Goal: Information Seeking & Learning: Check status

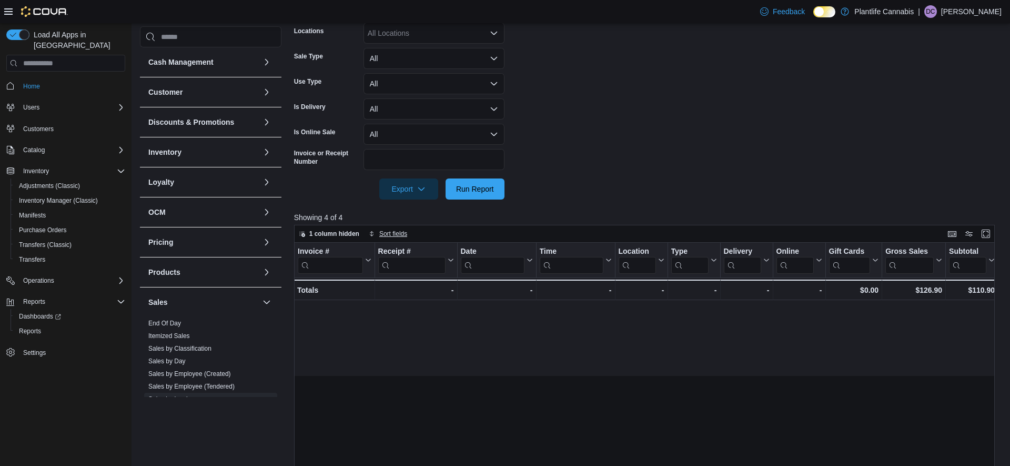
scroll to position [0, 1225]
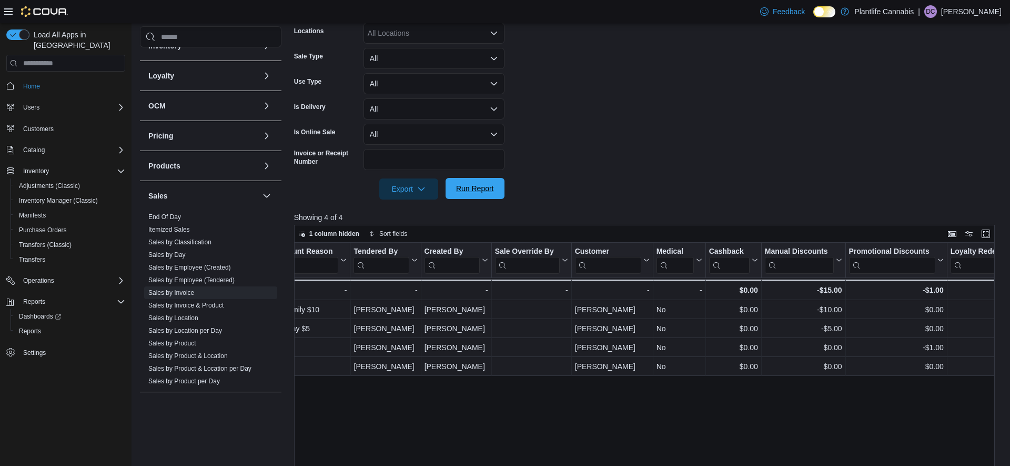
click at [462, 198] on span "Run Report" at bounding box center [475, 188] width 46 height 21
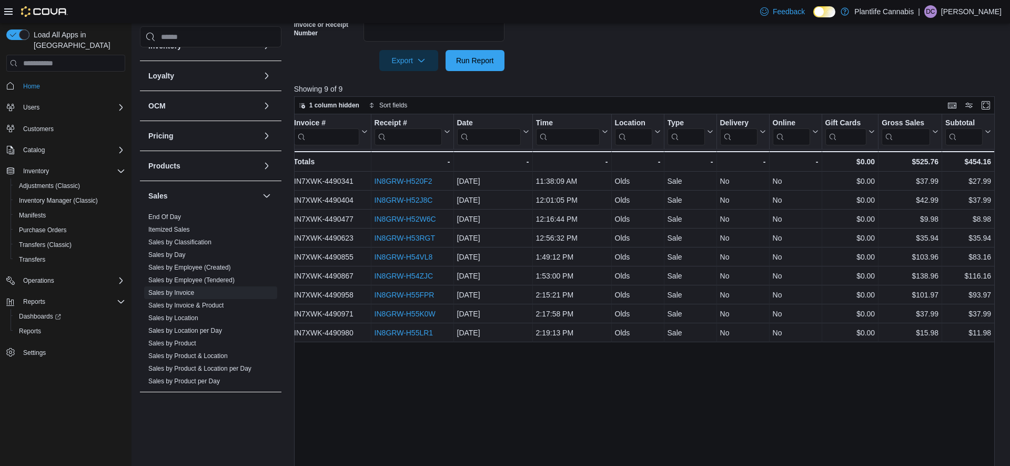
scroll to position [0, 0]
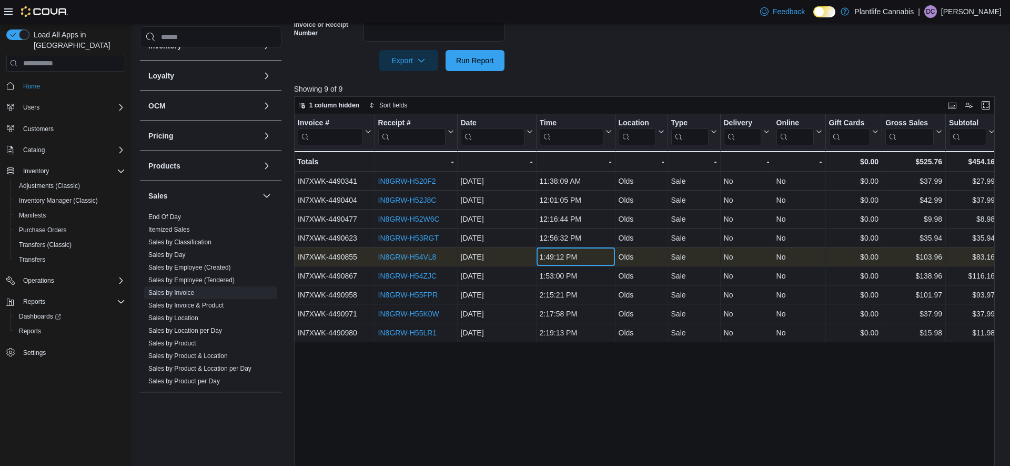
click at [551, 252] on div "1:49:12 PM" at bounding box center [575, 256] width 72 height 13
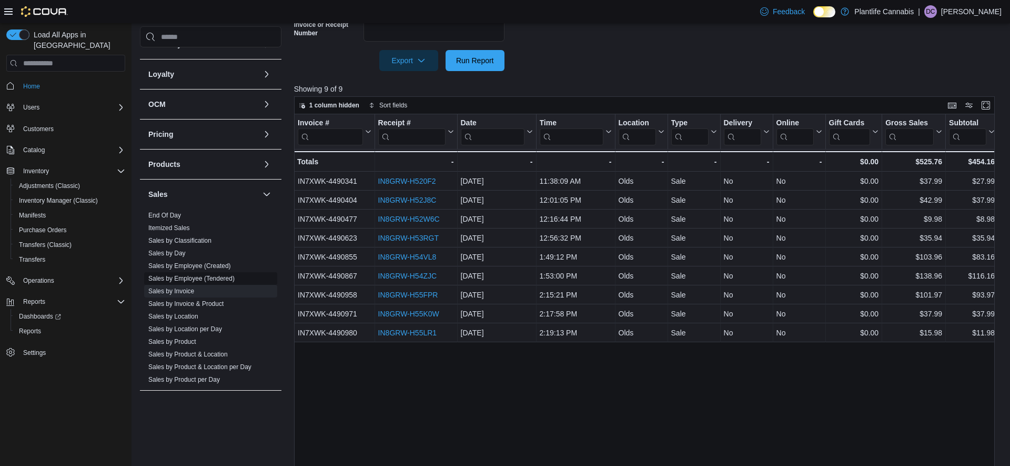
click at [219, 282] on span "Sales by Employee (Tendered)" at bounding box center [210, 278] width 133 height 13
click at [225, 279] on link "Sales by Employee (Tendered)" at bounding box center [191, 279] width 86 height 7
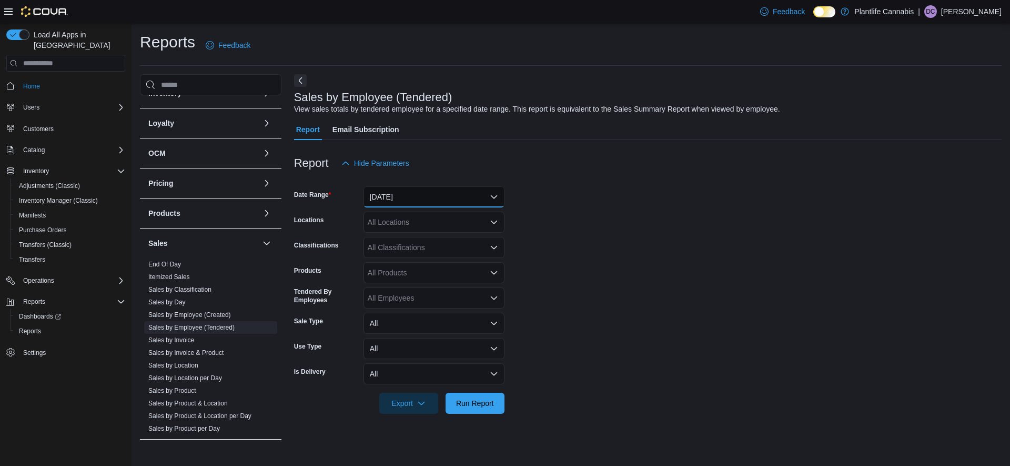
click at [394, 198] on button "[DATE]" at bounding box center [433, 196] width 141 height 21
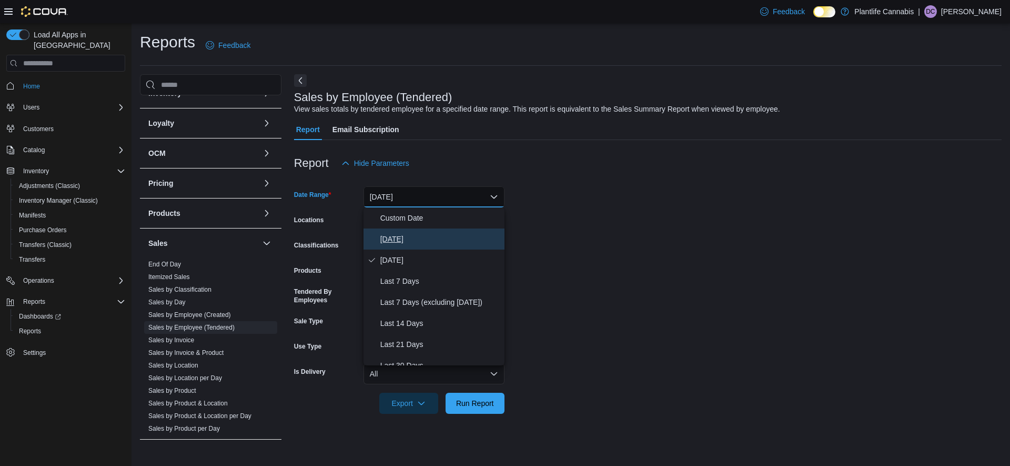
click at [391, 234] on span "[DATE]" at bounding box center [440, 239] width 120 height 13
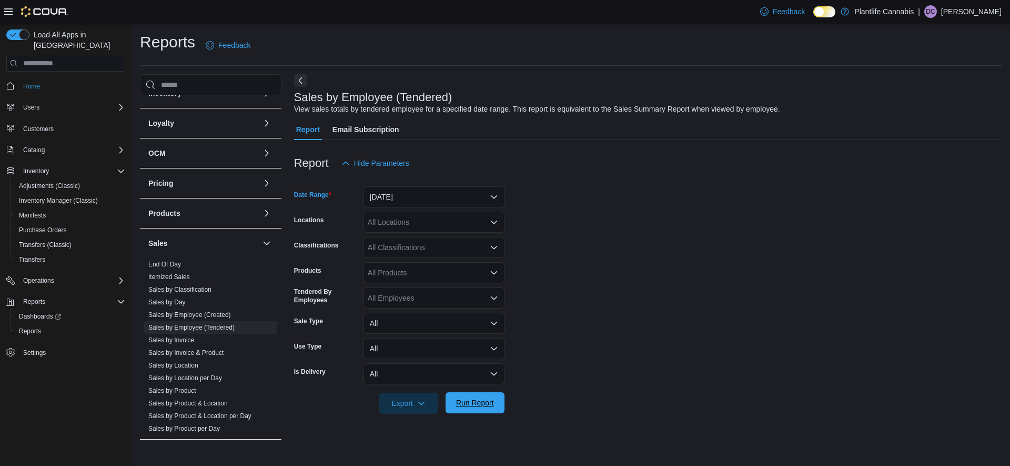
click at [502, 396] on button "Run Report" at bounding box center [475, 402] width 59 height 21
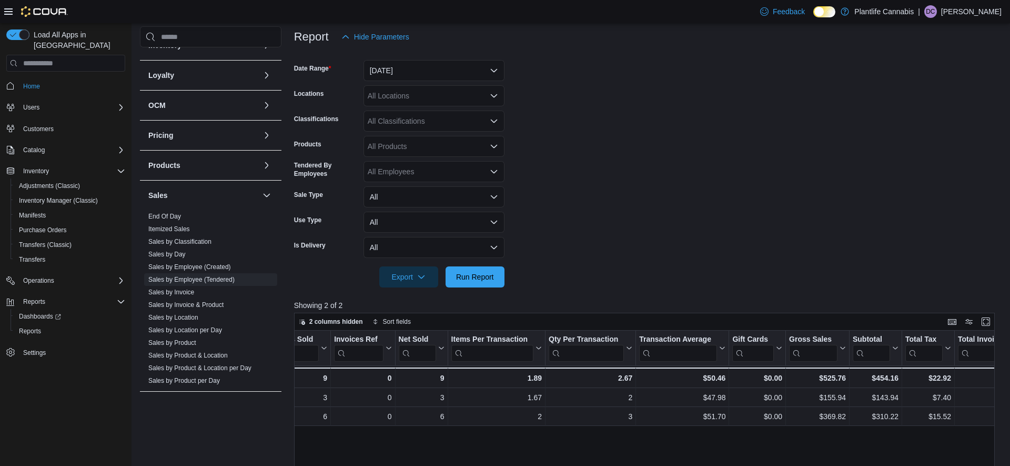
scroll to position [0, 130]
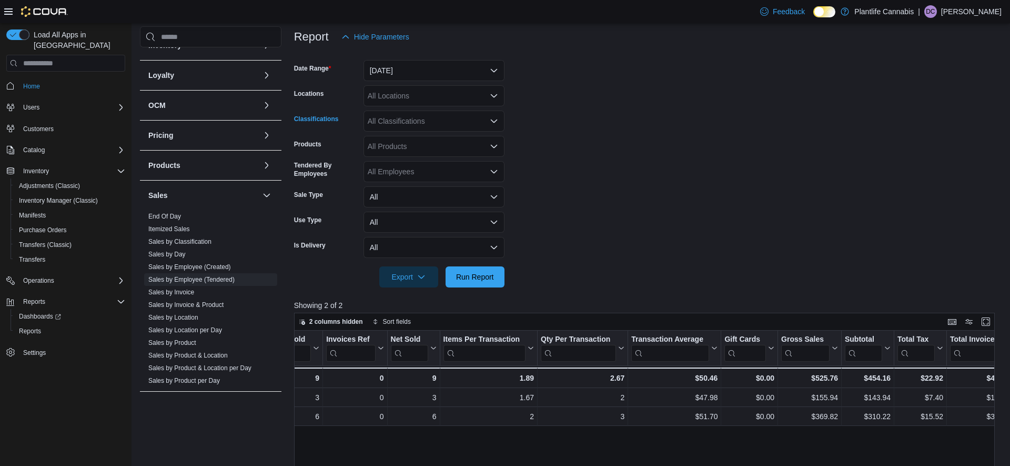
click at [471, 124] on div "All Classifications" at bounding box center [433, 120] width 141 height 21
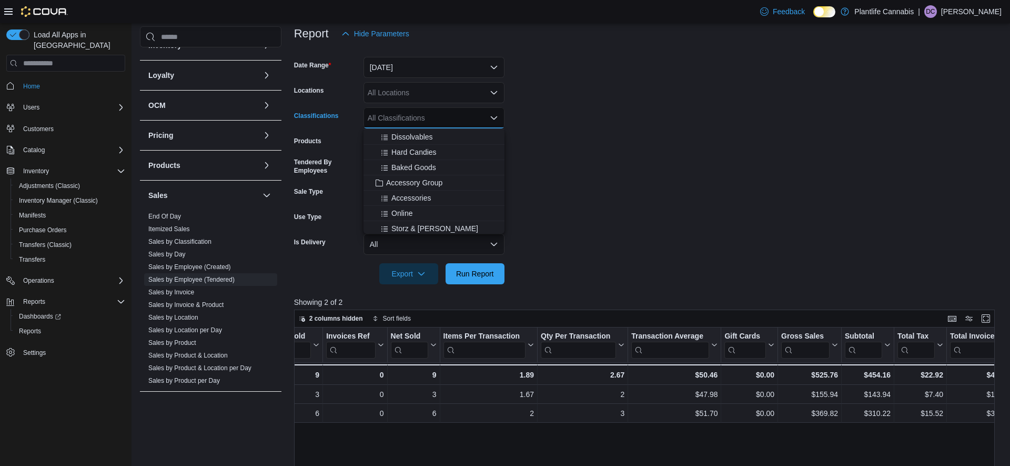
scroll to position [108, 0]
click at [425, 177] on span "Accessory Group" at bounding box center [414, 180] width 56 height 11
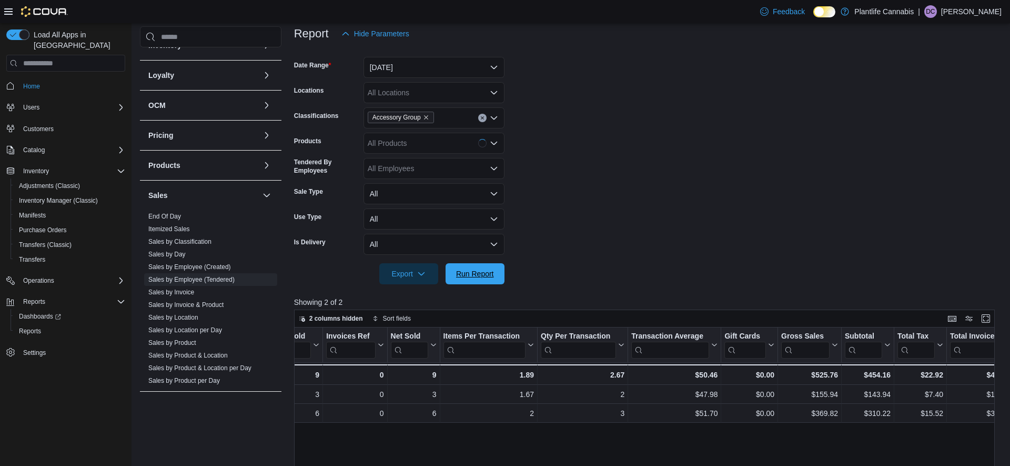
drag, startPoint x: 478, startPoint y: 268, endPoint x: 535, endPoint y: 260, distance: 57.9
click at [478, 268] on span "Run Report" at bounding box center [475, 273] width 46 height 21
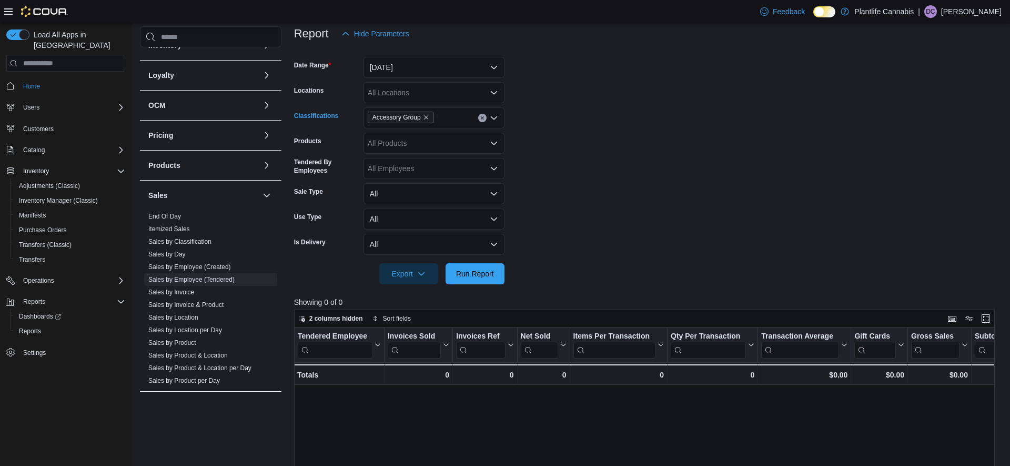
click at [482, 119] on button "Clear input" at bounding box center [482, 118] width 8 height 8
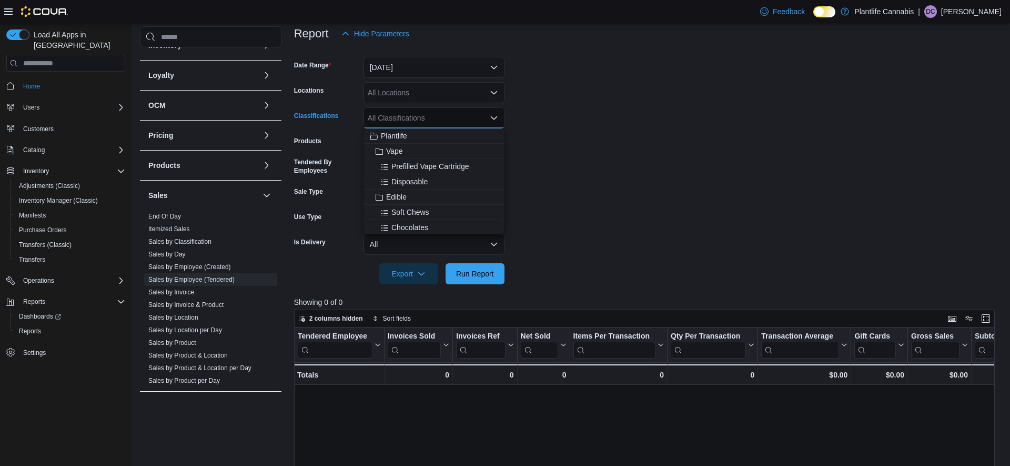
scroll to position [134, 0]
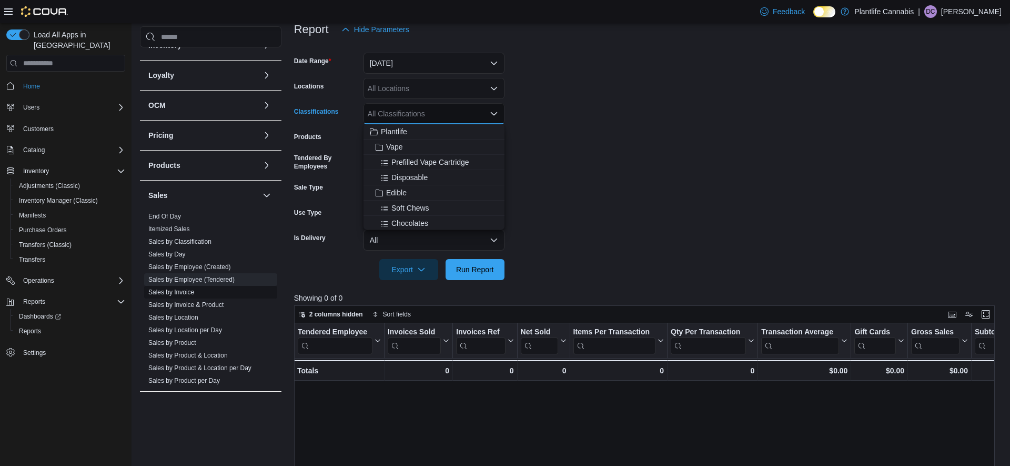
click at [178, 291] on link "Sales by Invoice" at bounding box center [171, 291] width 46 height 7
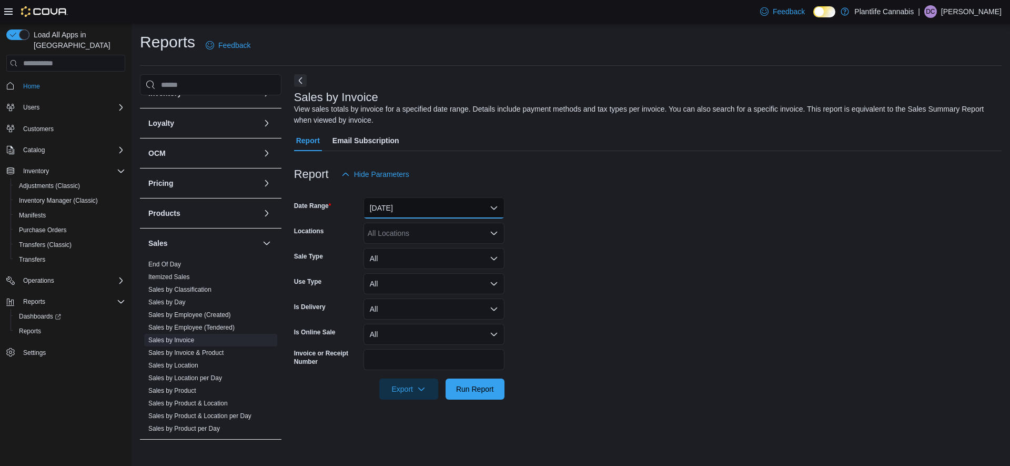
click at [444, 207] on button "[DATE]" at bounding box center [433, 207] width 141 height 21
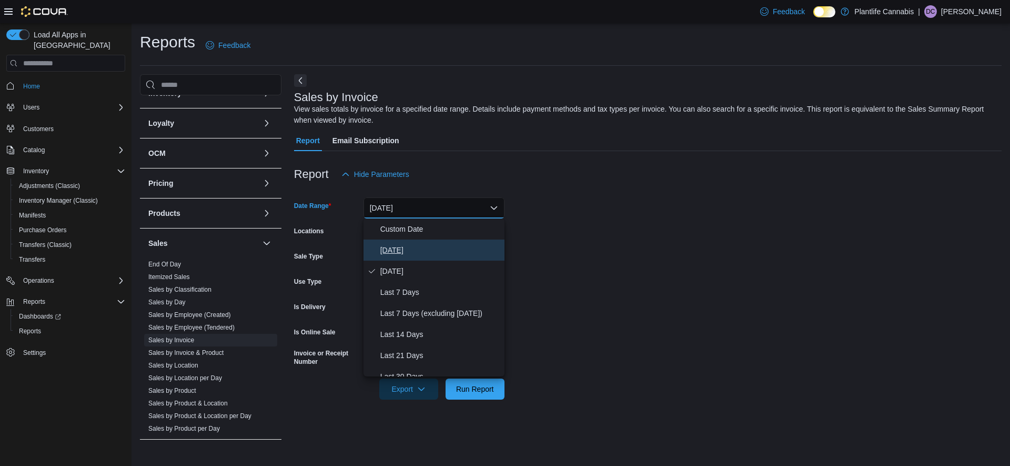
drag, startPoint x: 421, startPoint y: 250, endPoint x: 420, endPoint y: 257, distance: 6.3
click at [420, 250] on span "[DATE]" at bounding box center [440, 250] width 120 height 13
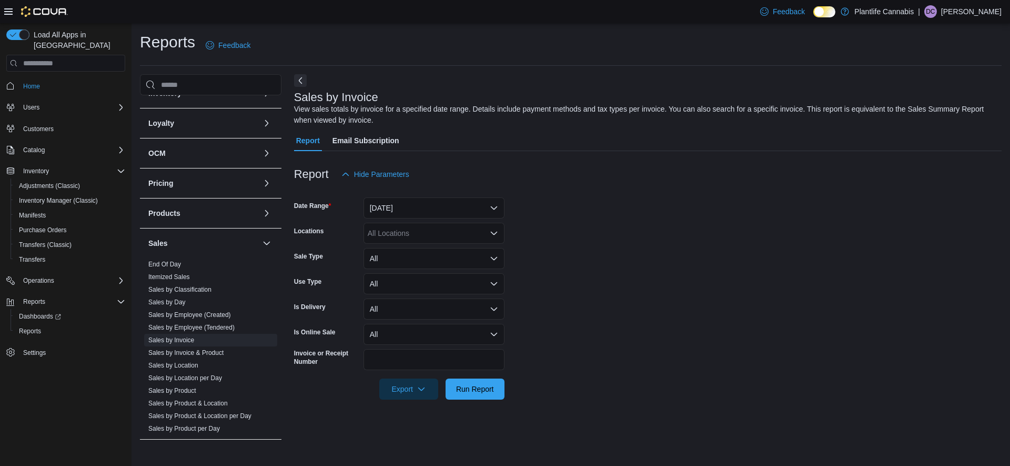
click at [460, 377] on div at bounding box center [647, 374] width 707 height 8
drag, startPoint x: 463, startPoint y: 385, endPoint x: 264, endPoint y: 41, distance: 397.4
click at [463, 385] on span "Run Report" at bounding box center [475, 388] width 38 height 11
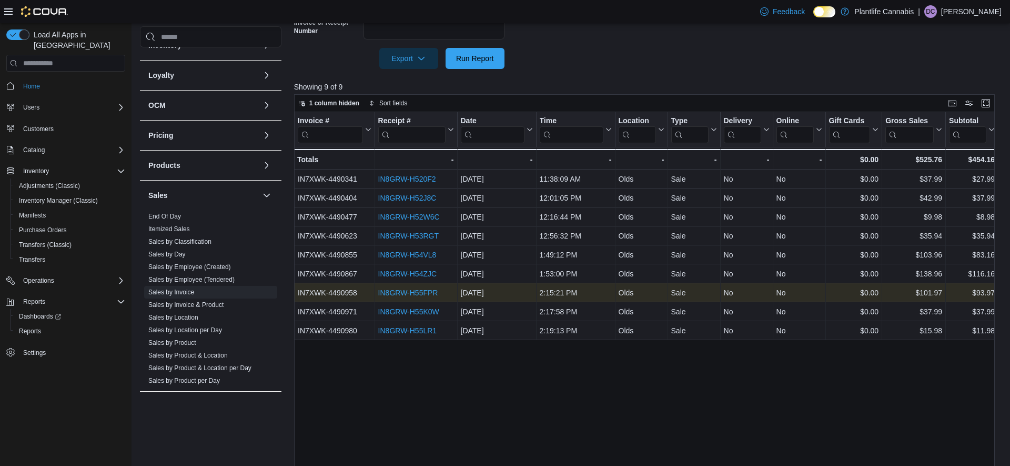
scroll to position [340, 0]
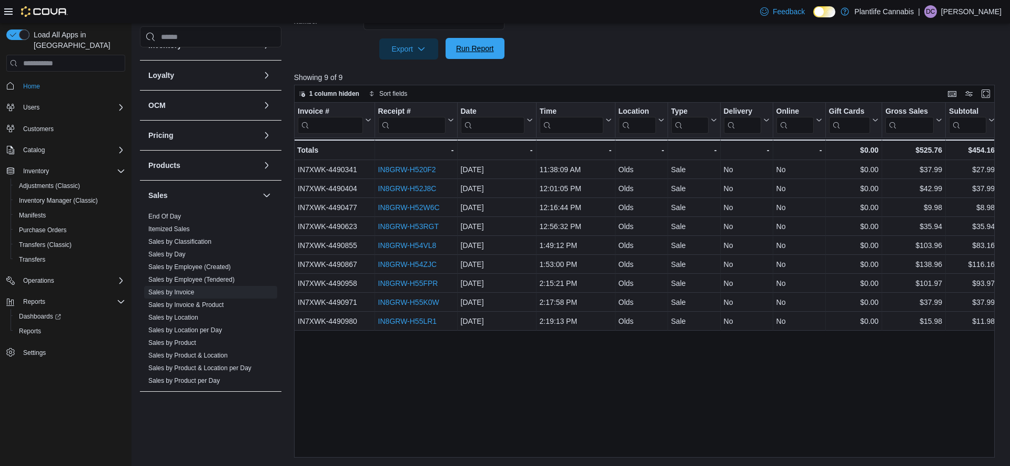
click at [472, 55] on span "Run Report" at bounding box center [475, 48] width 46 height 21
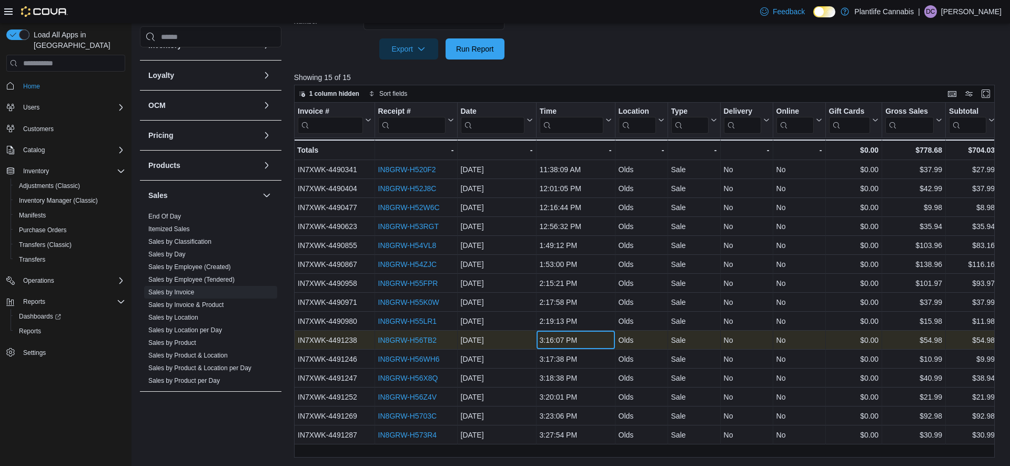
click at [569, 336] on div "3:16:07 PM" at bounding box center [575, 339] width 72 height 13
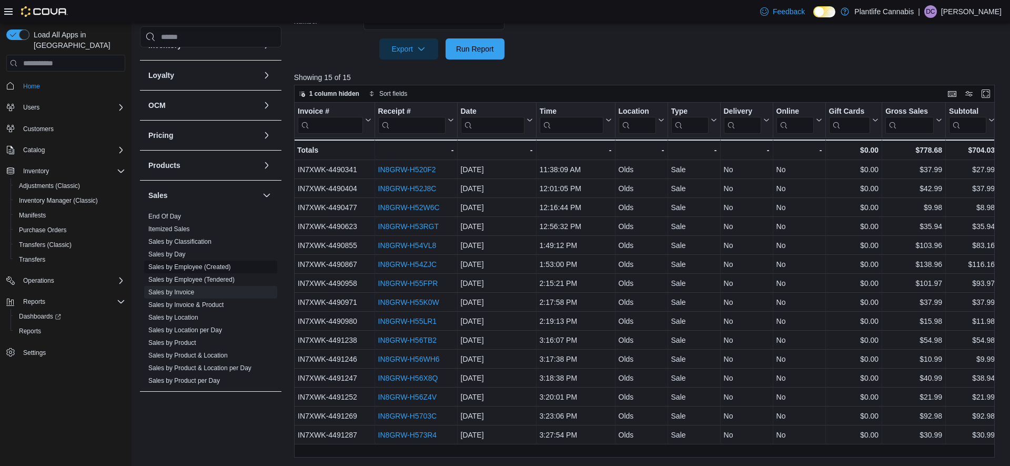
click at [165, 267] on link "Sales by Employee (Created)" at bounding box center [189, 266] width 83 height 7
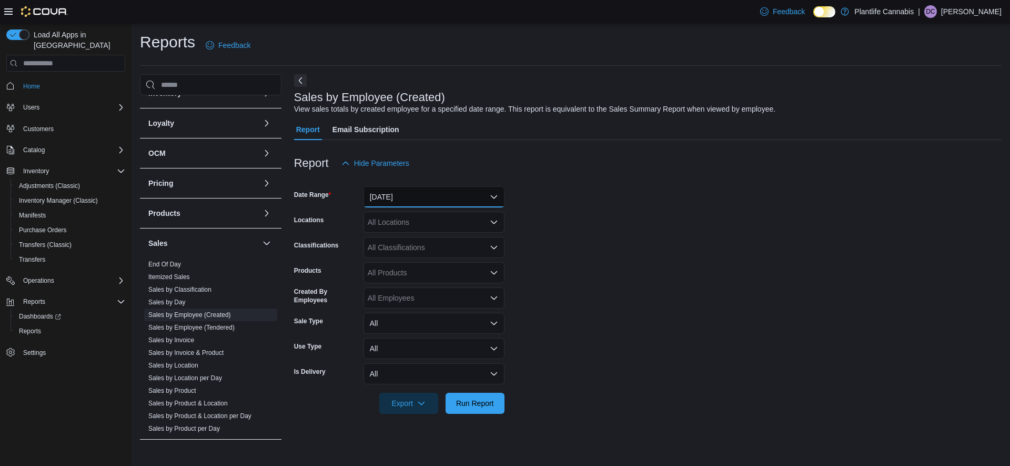
click at [450, 197] on button "[DATE]" at bounding box center [433, 196] width 141 height 21
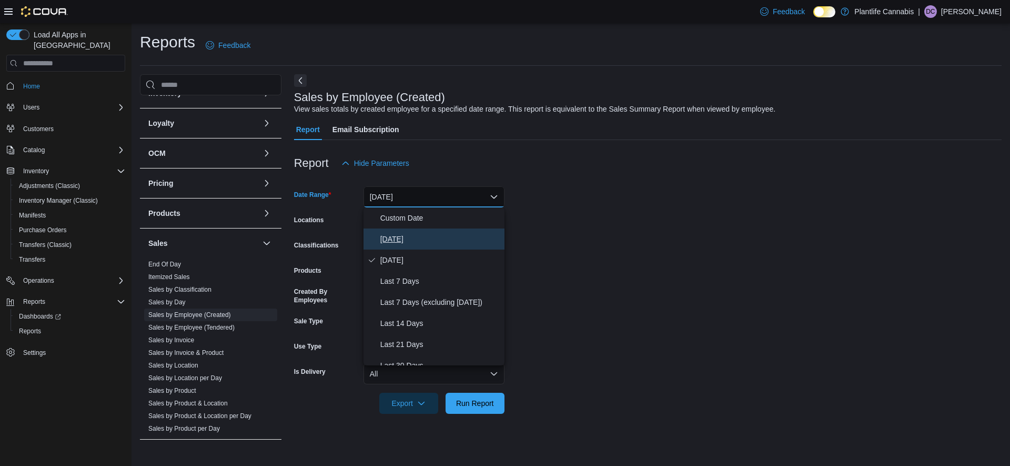
click at [398, 234] on span "[DATE]" at bounding box center [440, 239] width 120 height 13
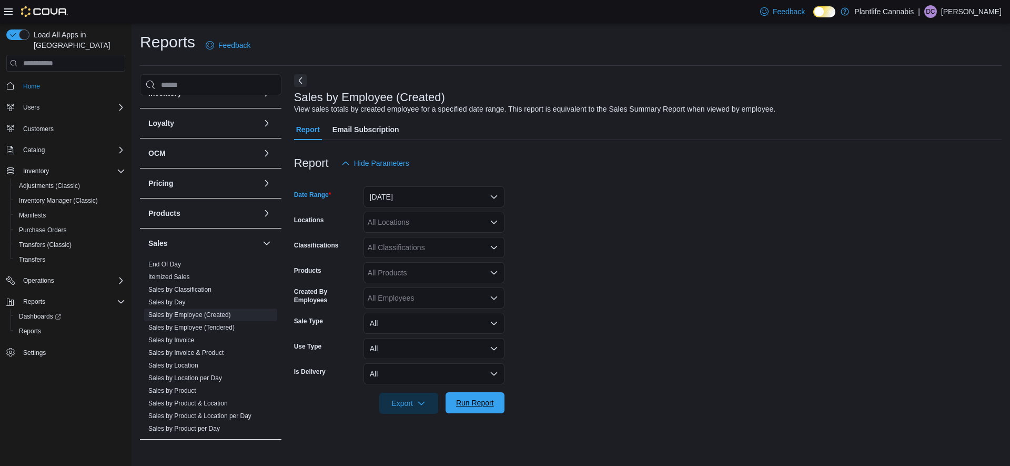
click at [477, 399] on span "Run Report" at bounding box center [475, 402] width 38 height 11
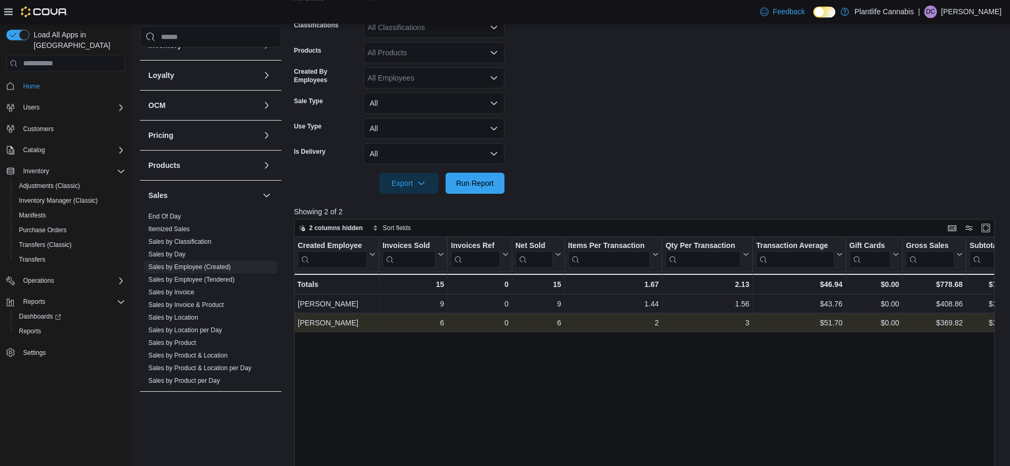
scroll to position [221, 0]
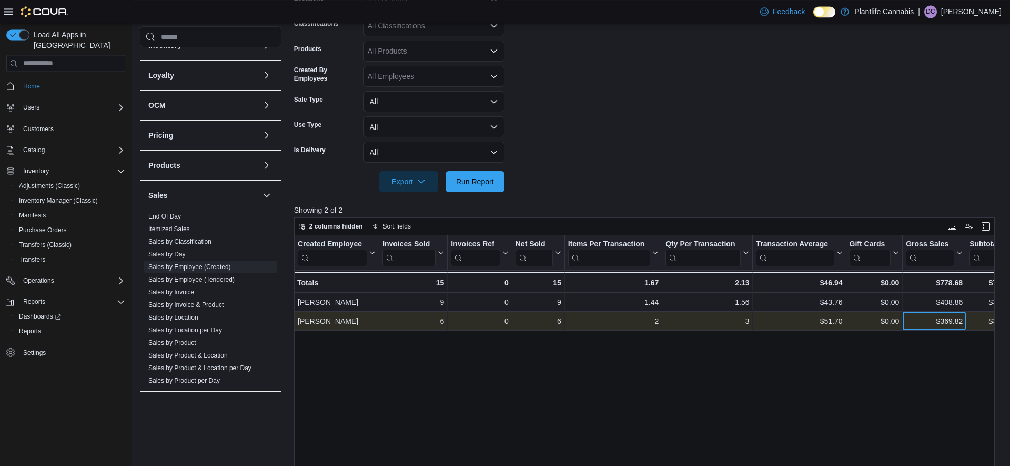
click at [959, 324] on div "$369.82" at bounding box center [934, 321] width 57 height 13
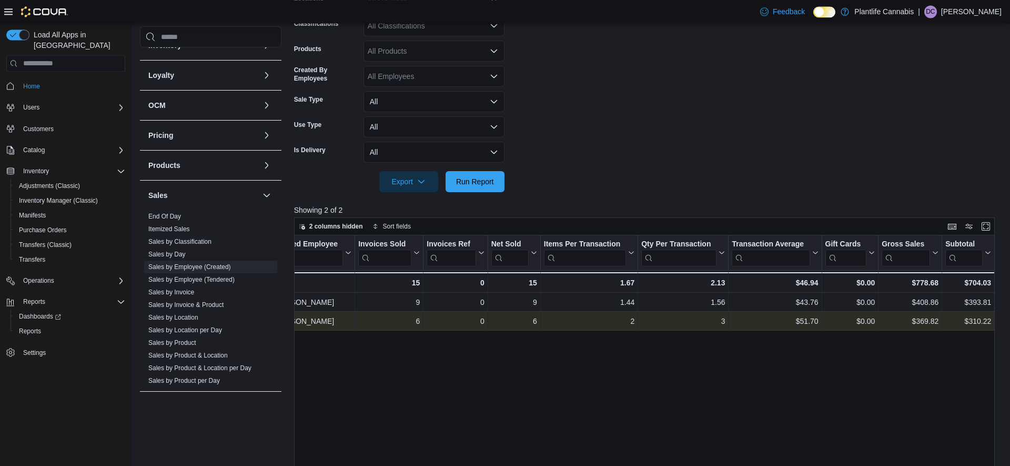
scroll to position [0, 77]
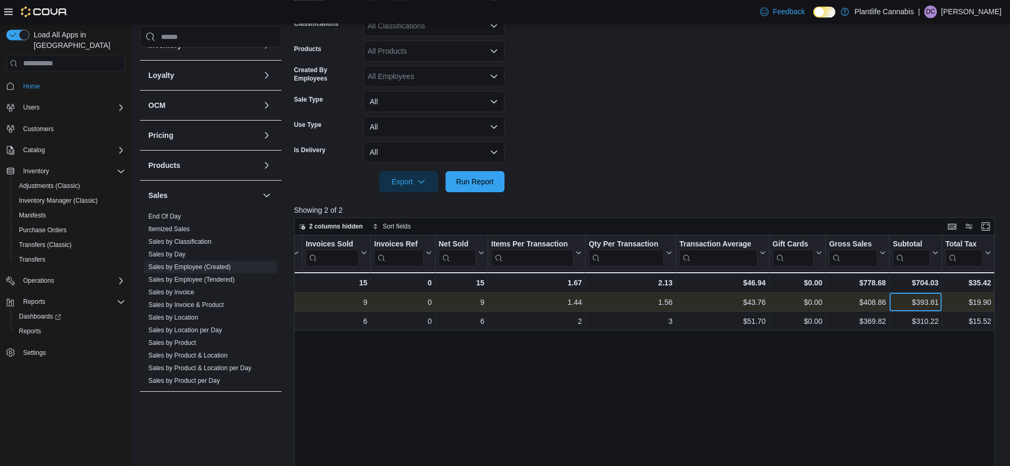
click at [894, 305] on div "$393.81" at bounding box center [916, 302] width 46 height 13
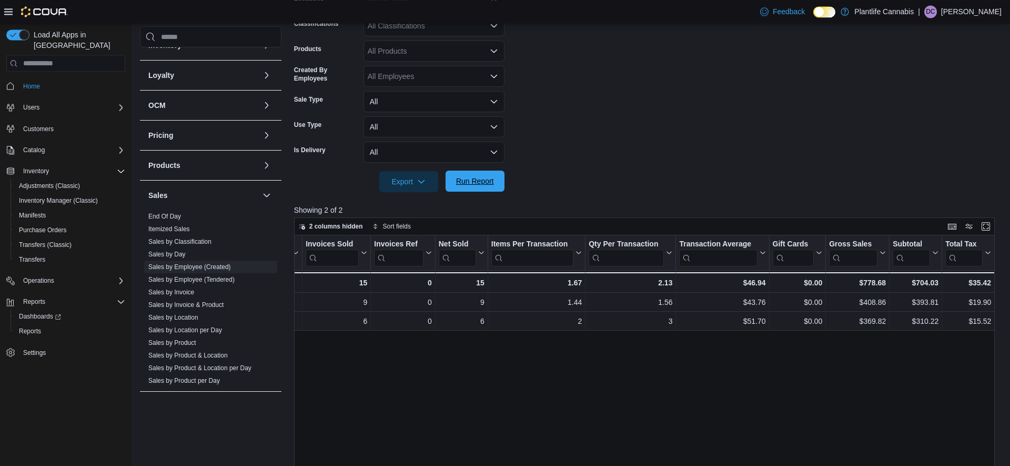
drag, startPoint x: 478, startPoint y: 175, endPoint x: 479, endPoint y: 181, distance: 6.0
click at [477, 175] on span "Run Report" at bounding box center [475, 180] width 46 height 21
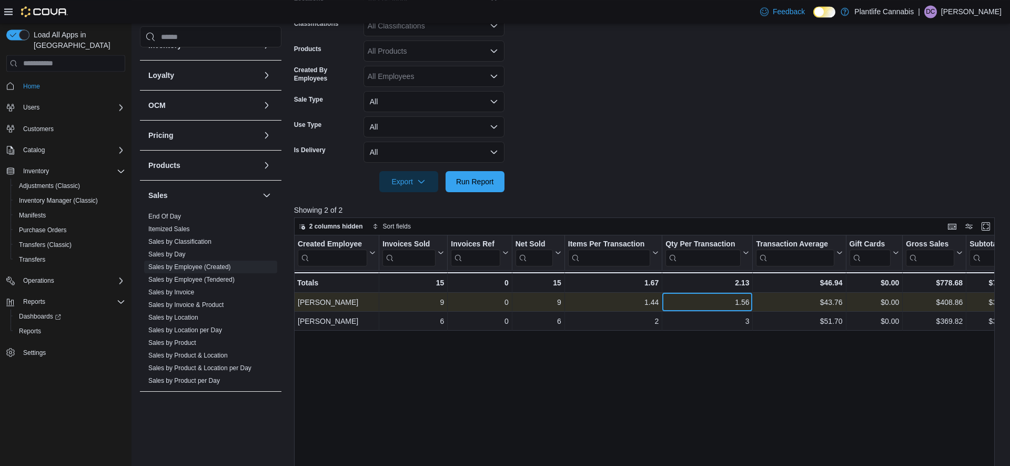
click at [724, 301] on div "1.56" at bounding box center [707, 302] width 84 height 13
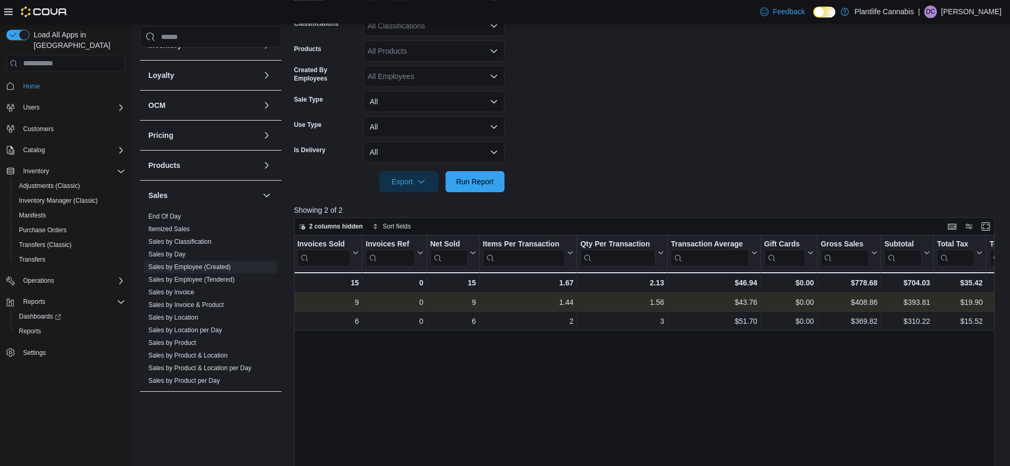
scroll to position [0, 0]
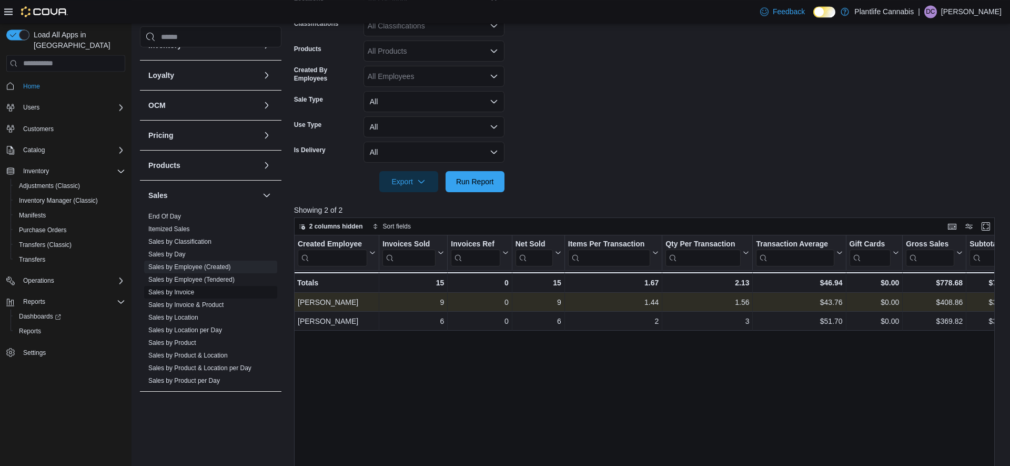
click at [184, 288] on span "Sales by Invoice" at bounding box center [210, 292] width 133 height 13
click at [185, 291] on link "Sales by Invoice" at bounding box center [171, 291] width 46 height 7
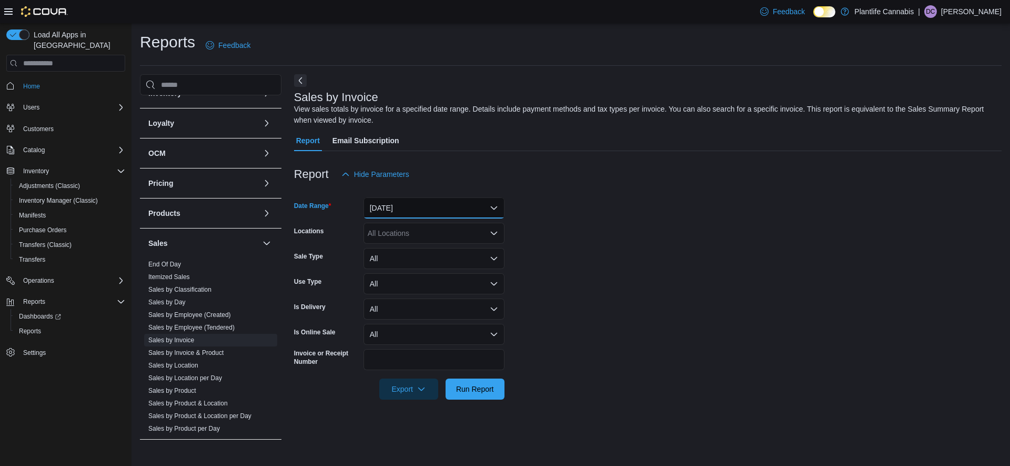
click at [378, 206] on button "[DATE]" at bounding box center [433, 207] width 141 height 21
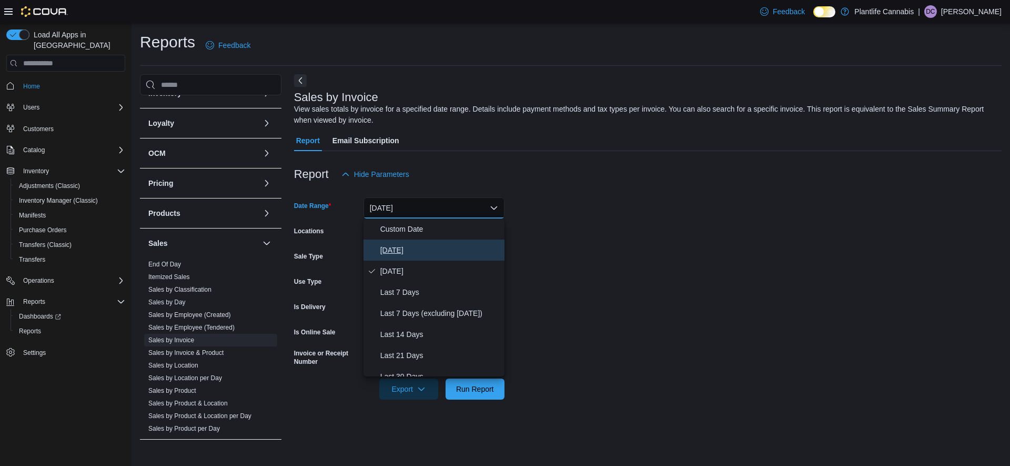
click at [386, 247] on span "[DATE]" at bounding box center [440, 250] width 120 height 13
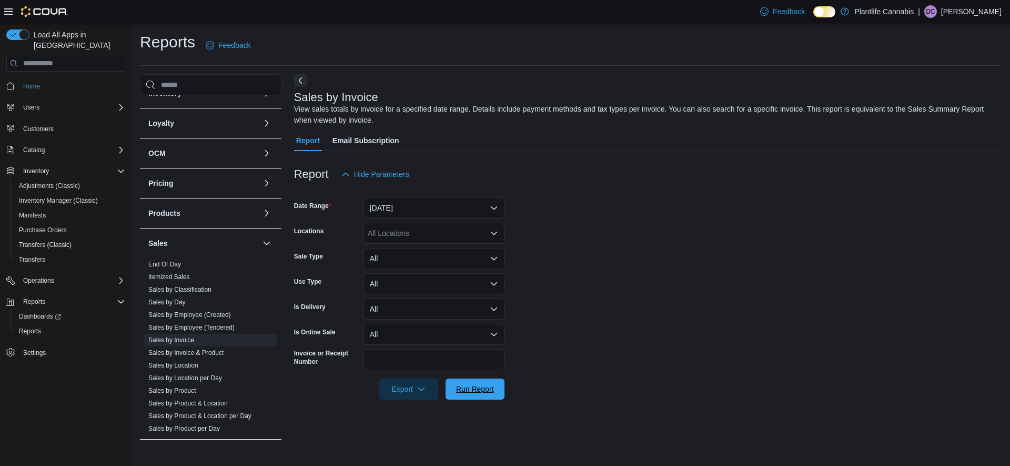
drag, startPoint x: 480, startPoint y: 394, endPoint x: 659, endPoint y: 276, distance: 214.5
click at [480, 393] on span "Run Report" at bounding box center [475, 388] width 46 height 21
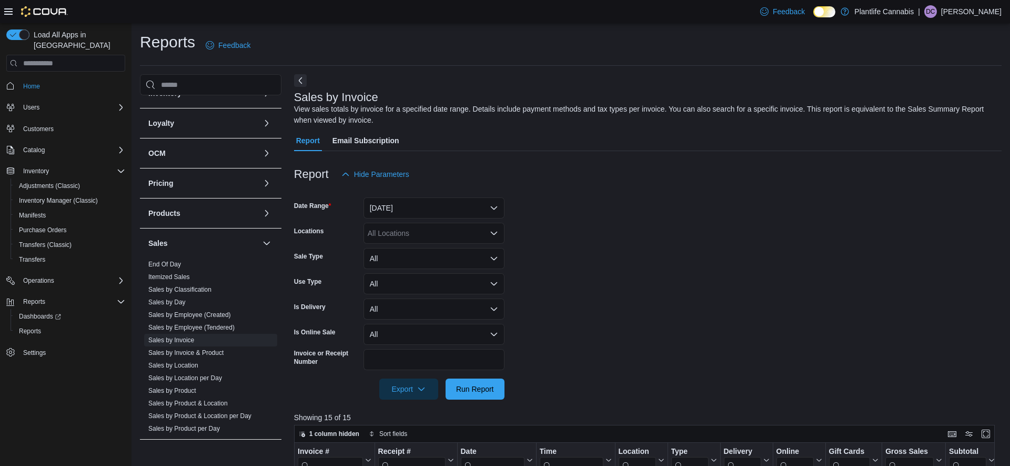
scroll to position [340, 0]
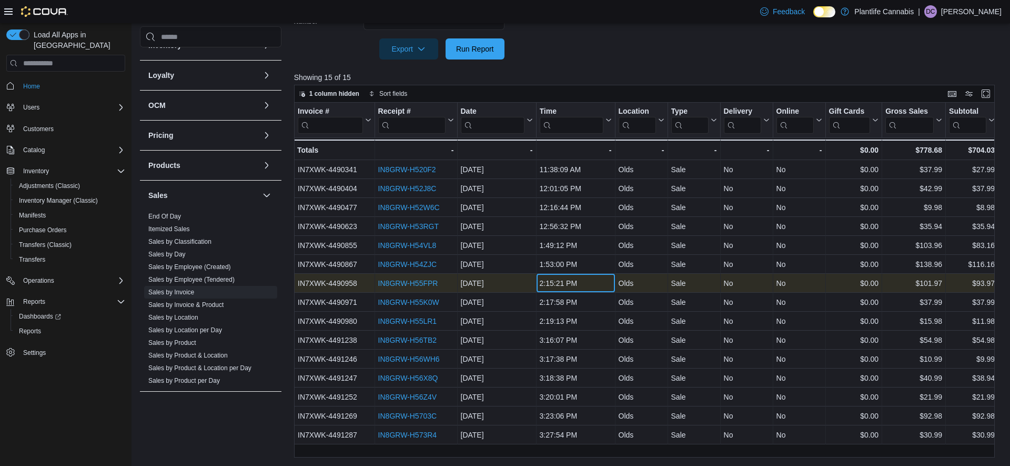
click at [580, 289] on div "2:15:21 PM" at bounding box center [575, 283] width 72 height 13
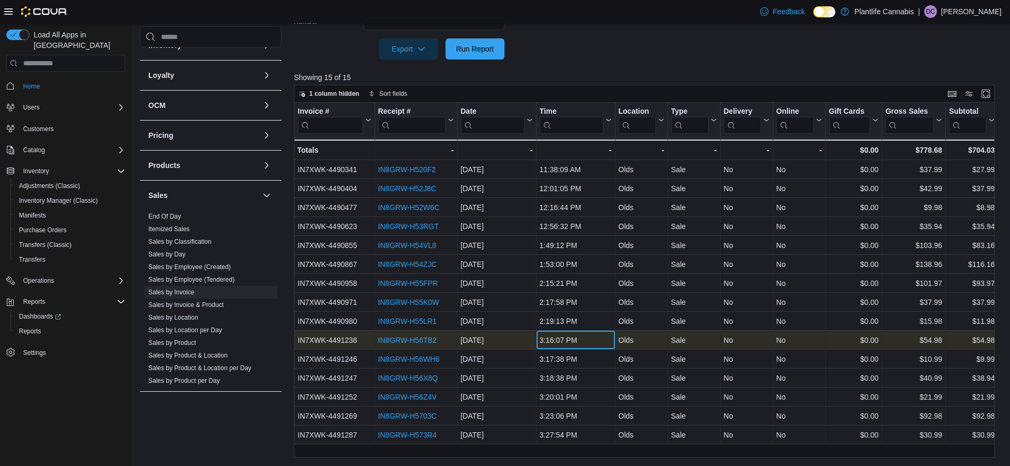
click at [566, 336] on div "3:16:07 PM" at bounding box center [575, 339] width 72 height 13
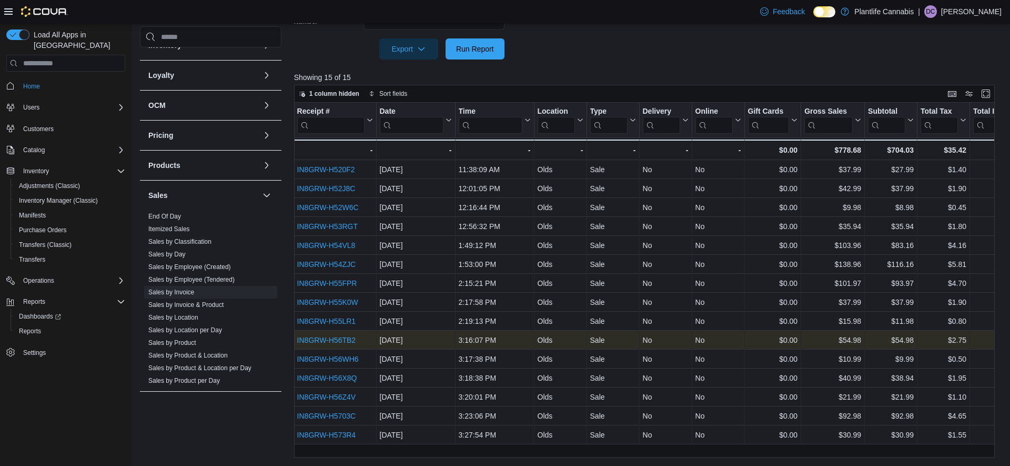
scroll to position [0, 0]
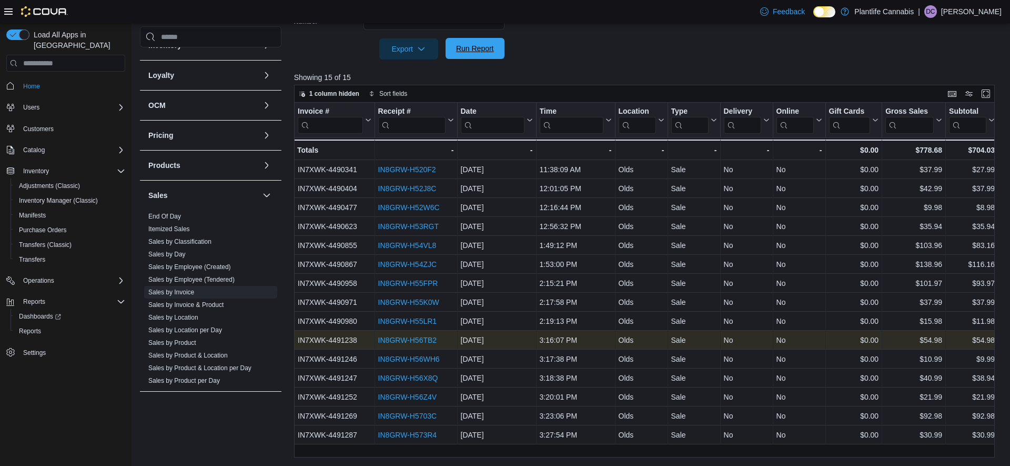
click at [462, 43] on span "Run Report" at bounding box center [475, 48] width 46 height 21
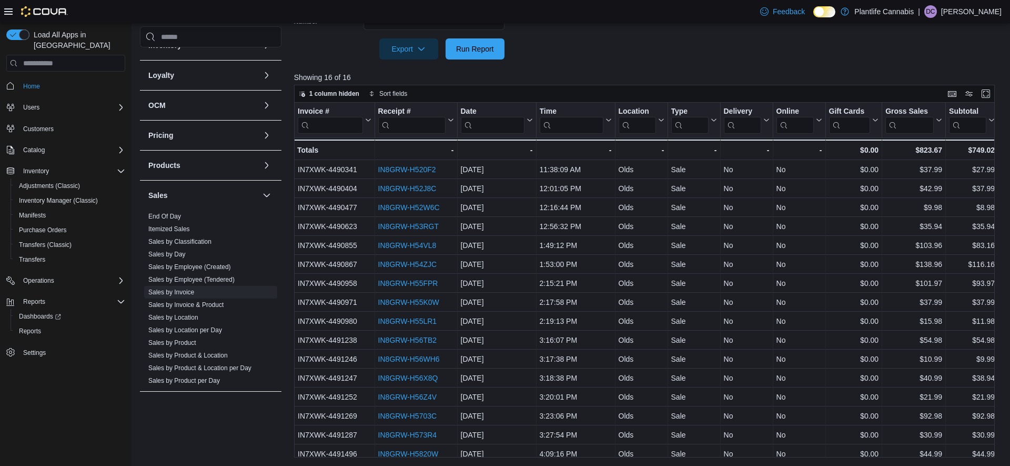
scroll to position [6, 0]
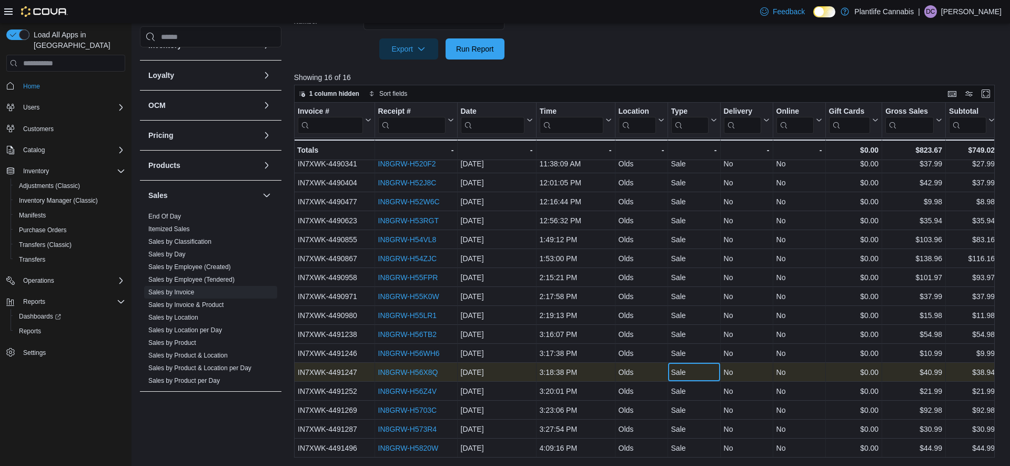
click at [713, 377] on div "Sale" at bounding box center [694, 372] width 46 height 13
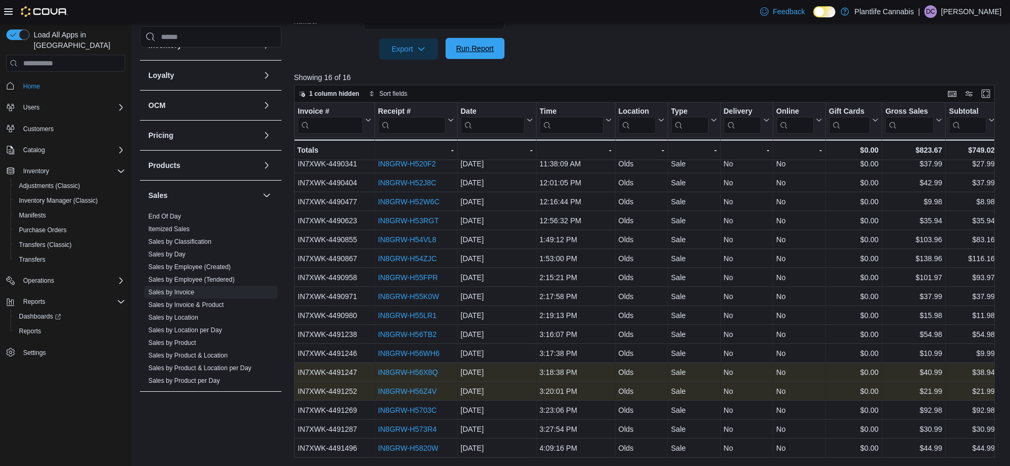
click at [469, 53] on span "Run Report" at bounding box center [475, 48] width 38 height 11
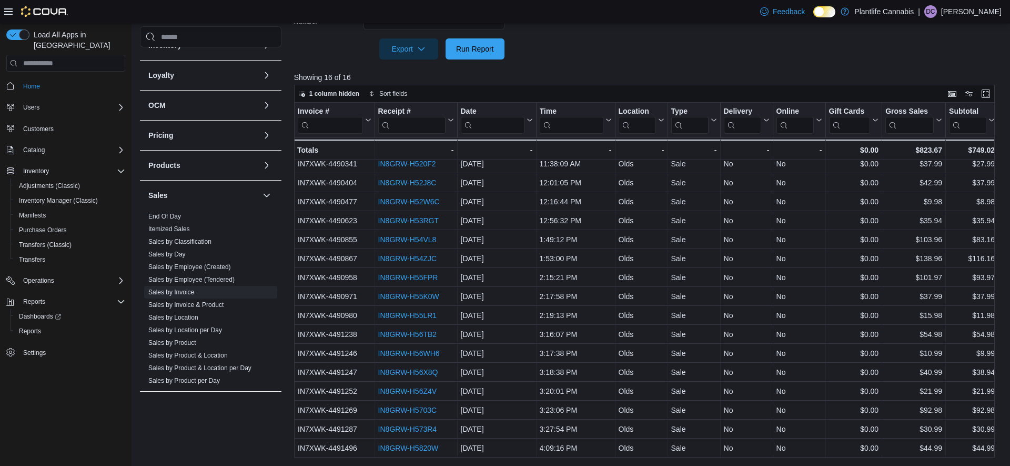
click at [272, 418] on div "Cash Management Cash Management Cash Out Details Customer Customer Activity Lis…" at bounding box center [210, 235] width 141 height 419
click at [193, 266] on link "Sales by Employee (Created)" at bounding box center [189, 266] width 83 height 7
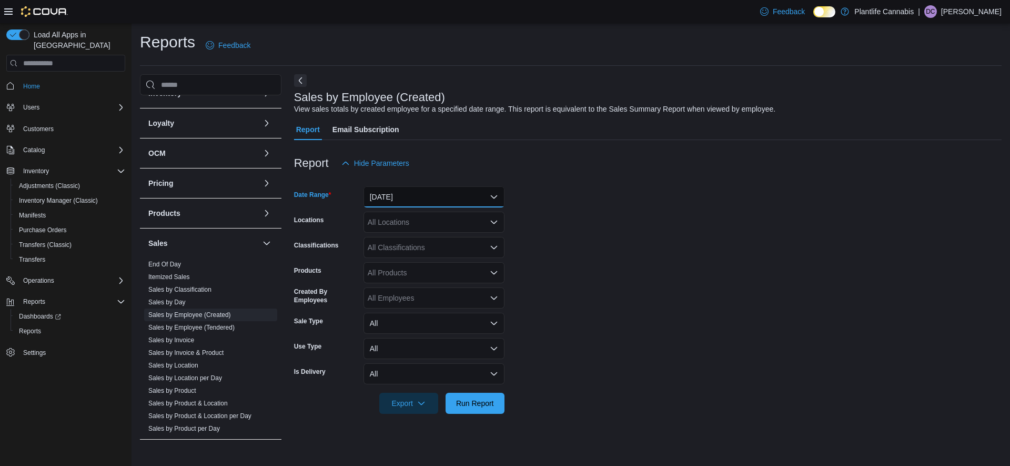
click at [381, 198] on button "[DATE]" at bounding box center [433, 196] width 141 height 21
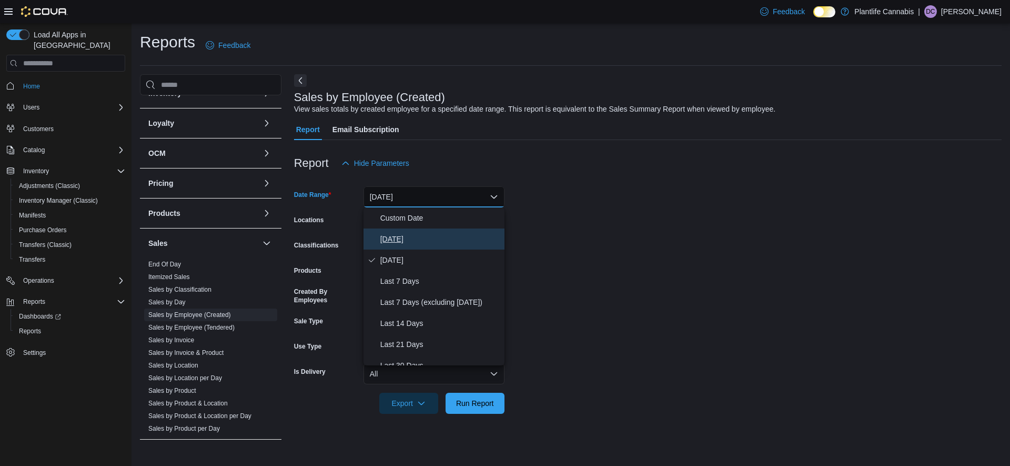
click at [383, 234] on span "[DATE]" at bounding box center [440, 239] width 120 height 13
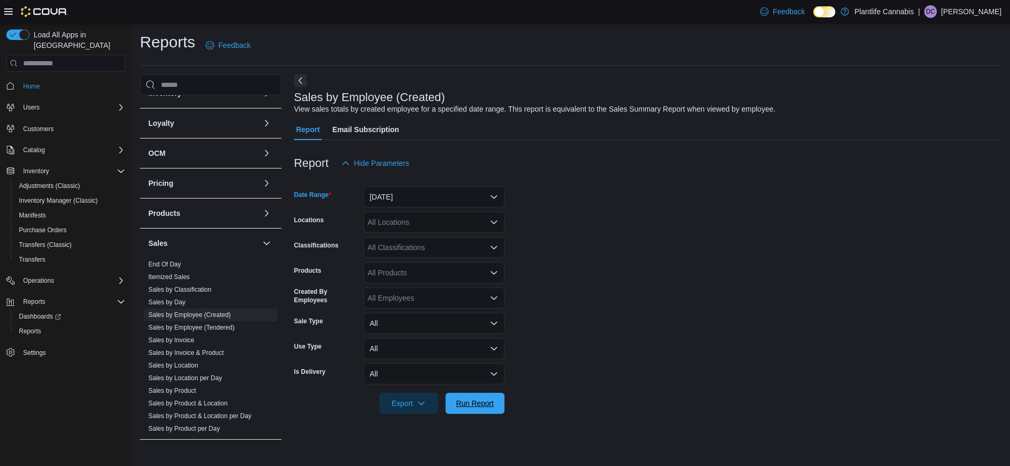
drag, startPoint x: 470, startPoint y: 398, endPoint x: 713, endPoint y: 157, distance: 341.8
click at [470, 398] on span "Run Report" at bounding box center [475, 402] width 46 height 21
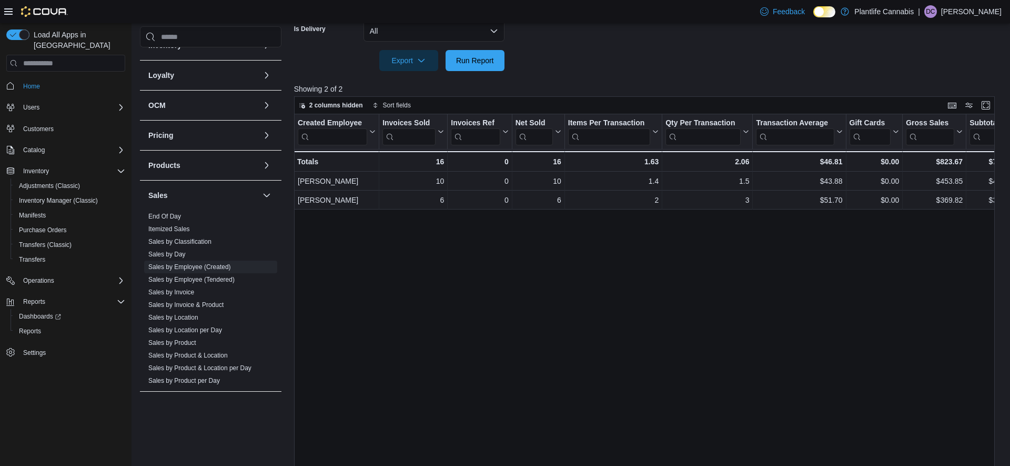
scroll to position [354, 0]
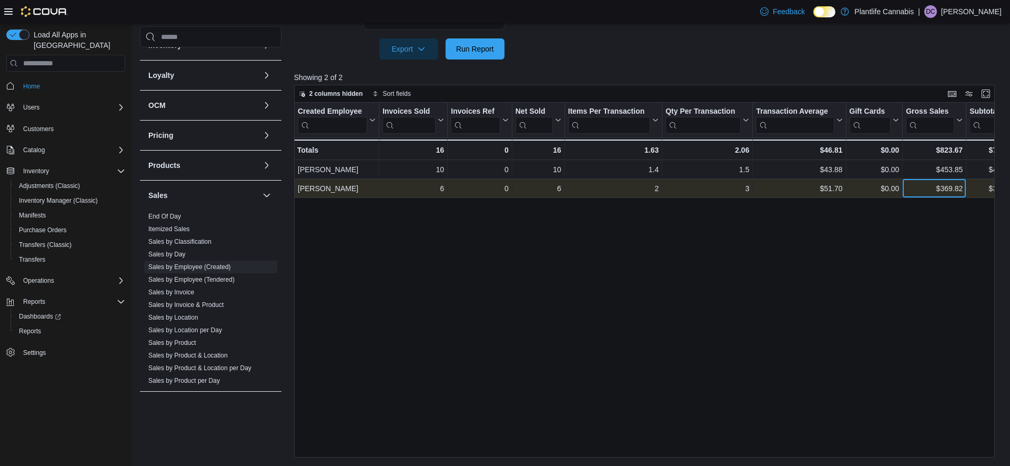
click at [916, 197] on div "$369.82 - Gross Sales, column 9, row 2" at bounding box center [935, 188] width 64 height 19
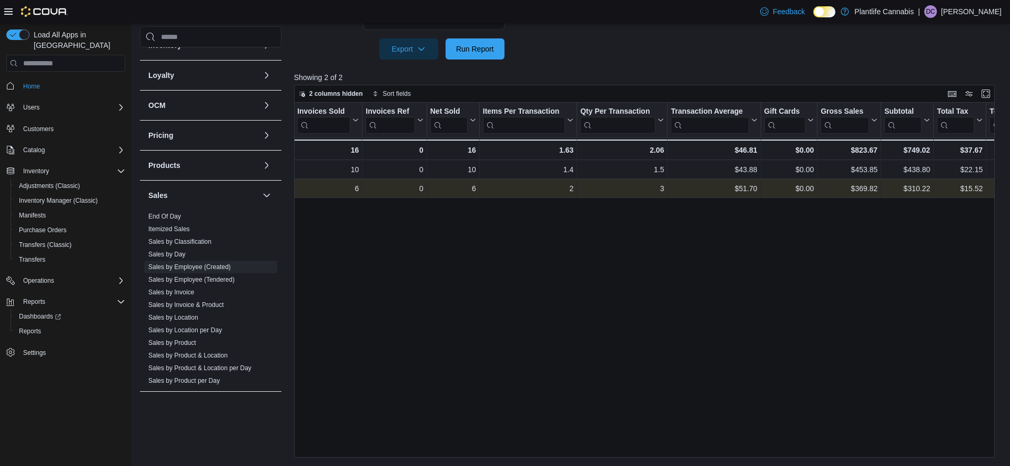
scroll to position [0, 0]
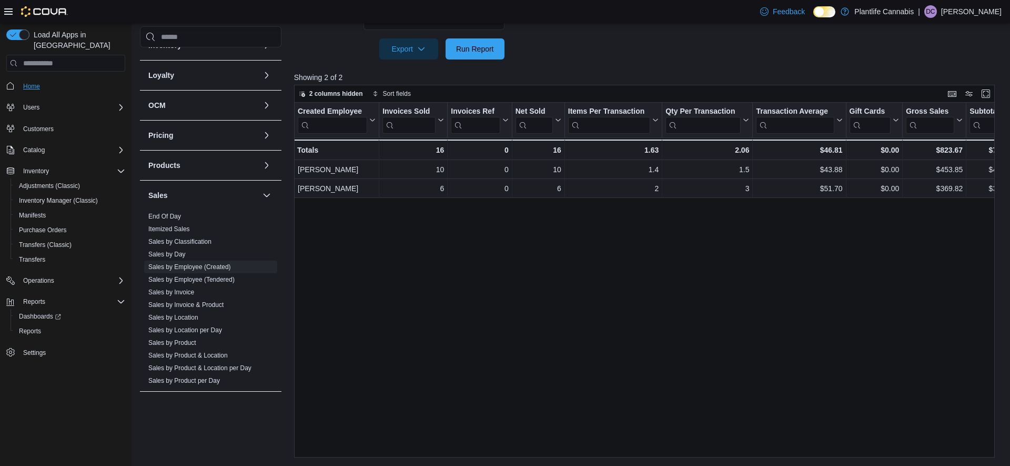
click at [30, 78] on button "Home" at bounding box center [65, 85] width 127 height 15
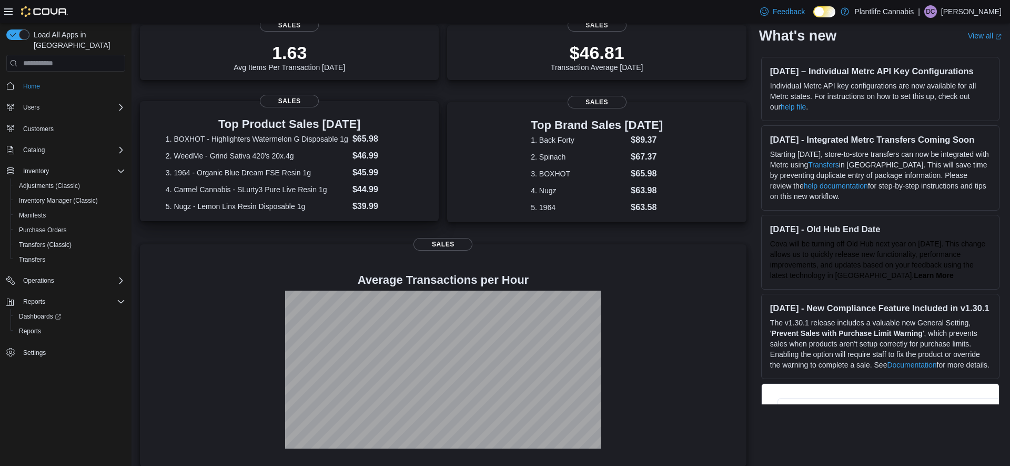
scroll to position [159, 0]
drag, startPoint x: 34, startPoint y: 318, endPoint x: 878, endPoint y: 22, distance: 894.7
click at [34, 327] on span "Reports" at bounding box center [30, 331] width 22 height 8
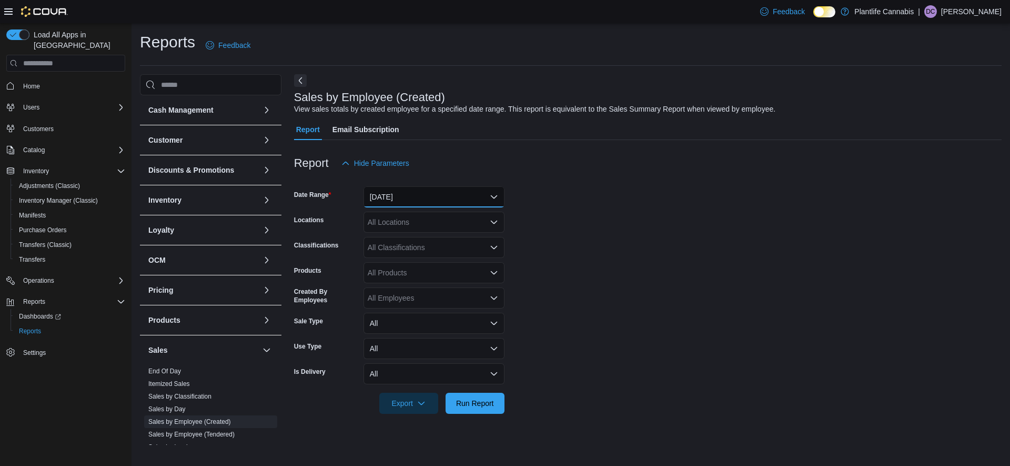
click at [401, 200] on button "[DATE]" at bounding box center [433, 196] width 141 height 21
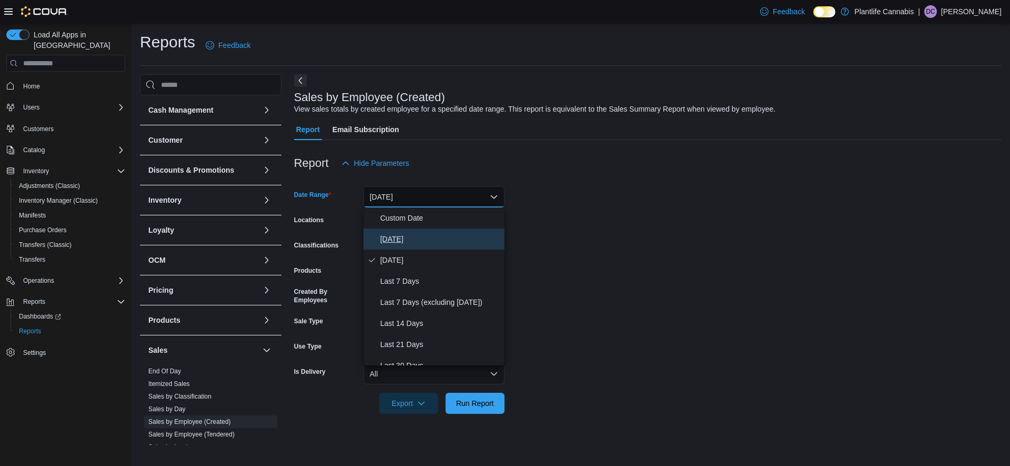
click at [387, 238] on span "[DATE]" at bounding box center [440, 239] width 120 height 13
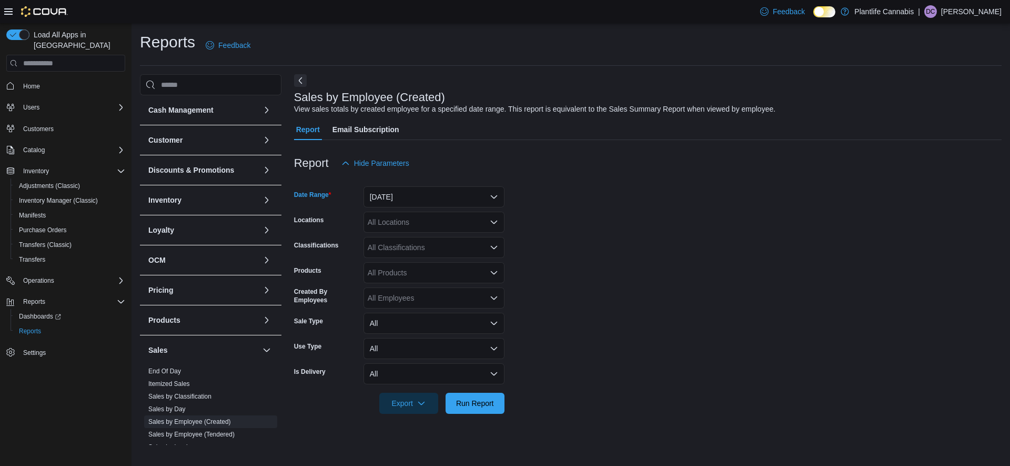
click at [477, 416] on div at bounding box center [647, 419] width 707 height 13
click at [477, 409] on span "Run Report" at bounding box center [475, 402] width 46 height 21
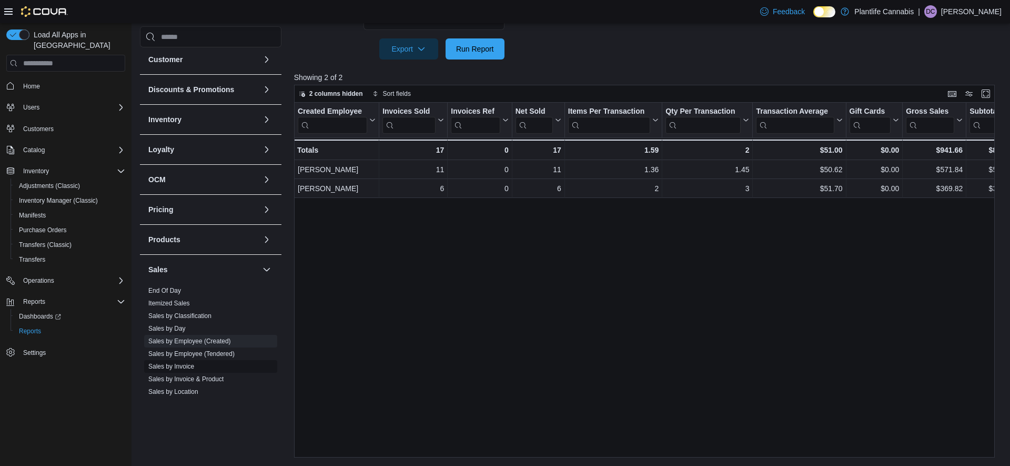
scroll to position [43, 0]
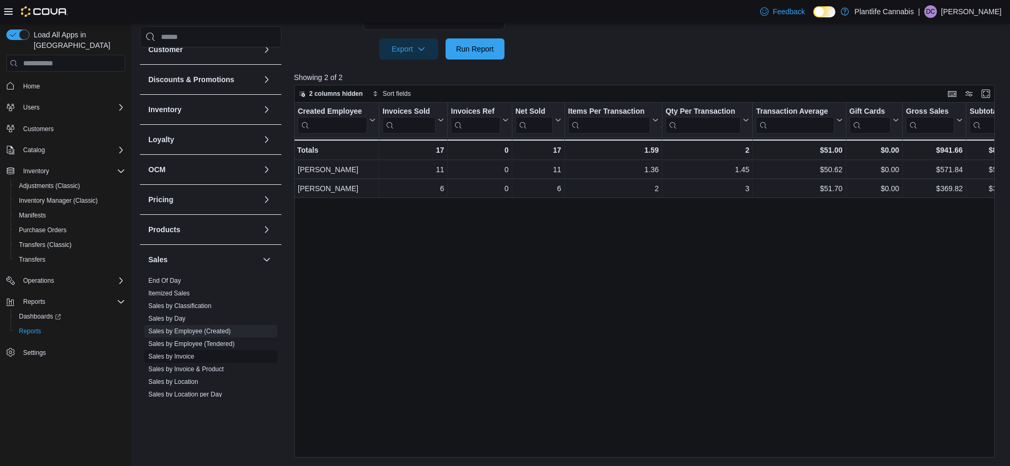
click at [182, 357] on link "Sales by Invoice" at bounding box center [171, 355] width 46 height 7
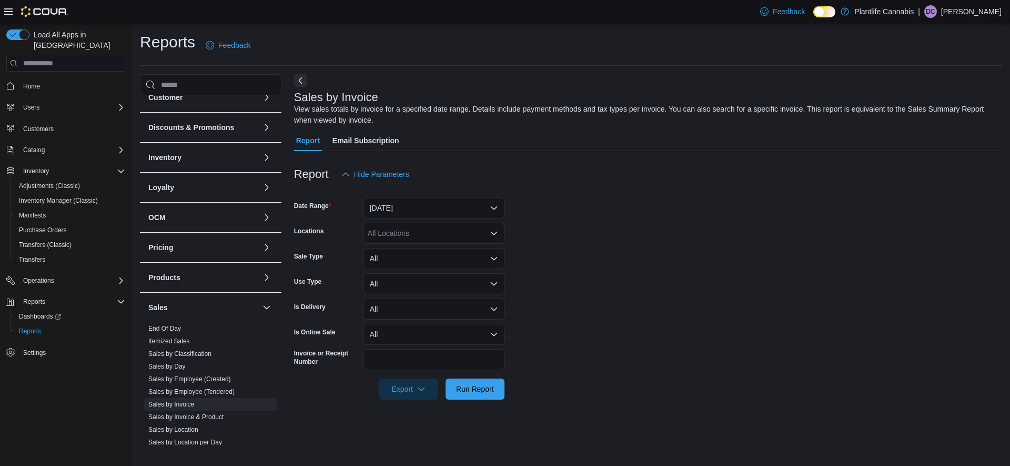
click at [405, 221] on form "Date Range [DATE] Locations All Locations Sale Type All Use Type All Is Deliver…" at bounding box center [647, 292] width 707 height 215
click at [405, 207] on button "[DATE]" at bounding box center [433, 207] width 141 height 21
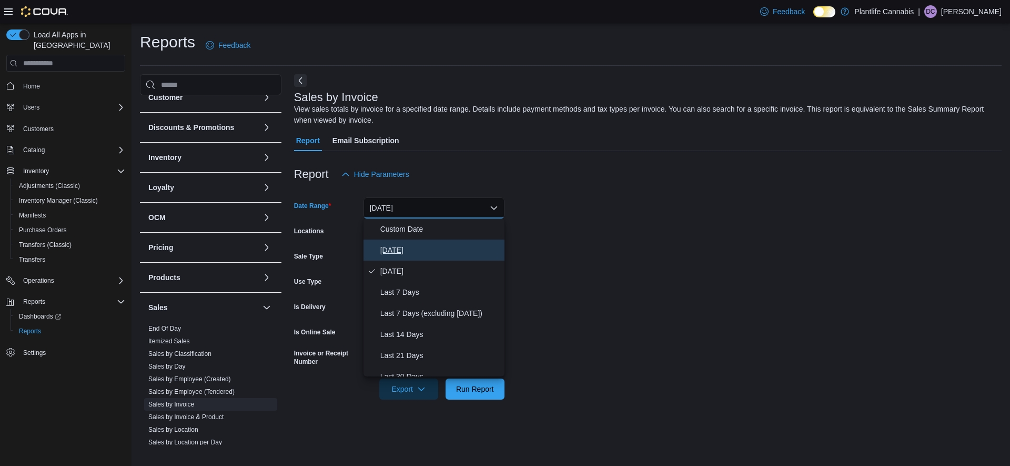
click at [402, 254] on span "[DATE]" at bounding box center [440, 250] width 120 height 13
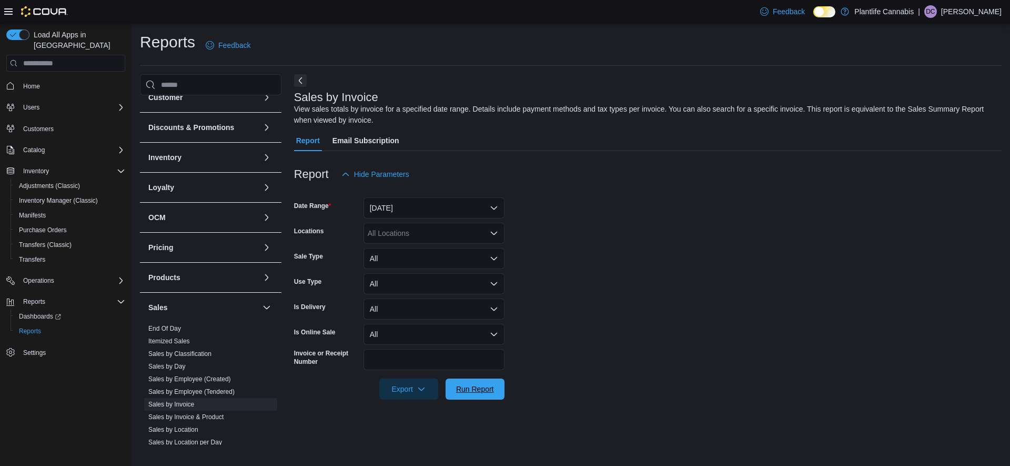
drag, startPoint x: 477, startPoint y: 388, endPoint x: 707, endPoint y: 286, distance: 251.3
click at [477, 388] on span "Run Report" at bounding box center [475, 388] width 38 height 11
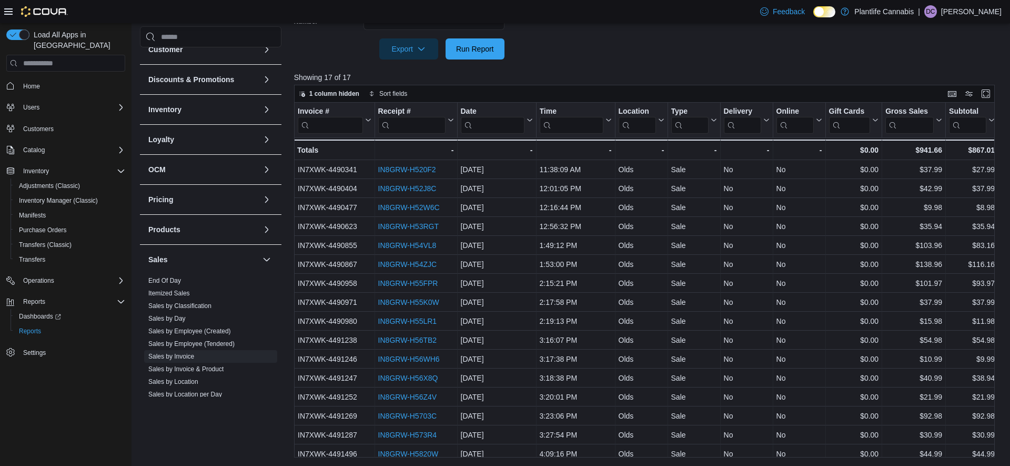
scroll to position [25, 0]
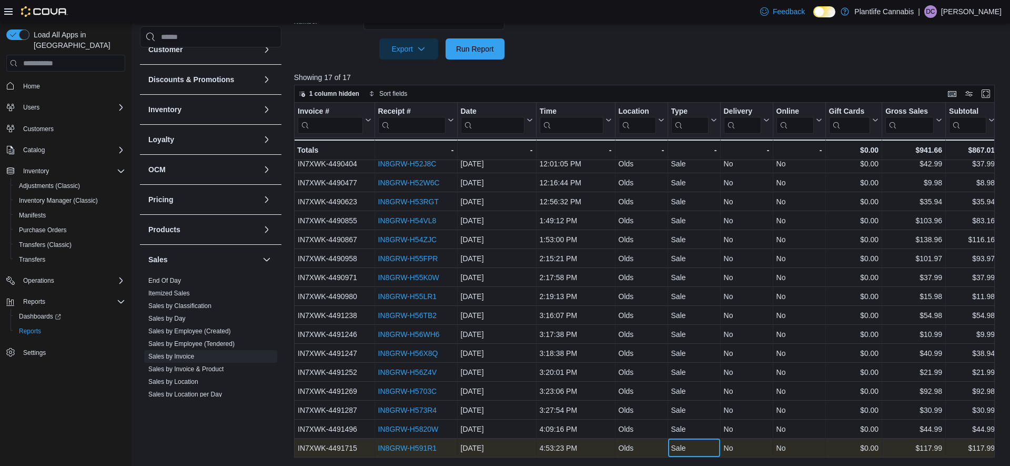
click at [691, 449] on div "Sale" at bounding box center [694, 447] width 46 height 13
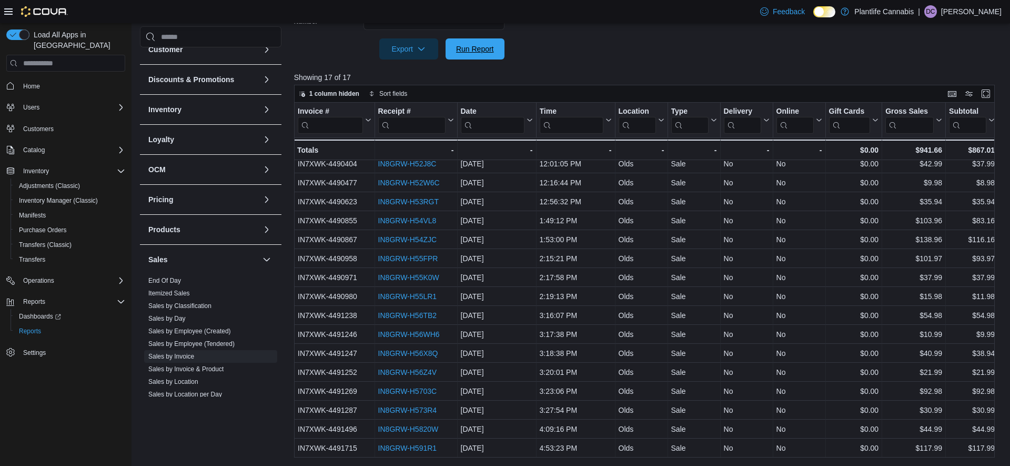
drag, startPoint x: 480, startPoint y: 50, endPoint x: 743, endPoint y: 52, distance: 263.0
click at [480, 50] on span "Run Report" at bounding box center [475, 49] width 38 height 11
click at [459, 57] on span "Run Report" at bounding box center [475, 48] width 46 height 21
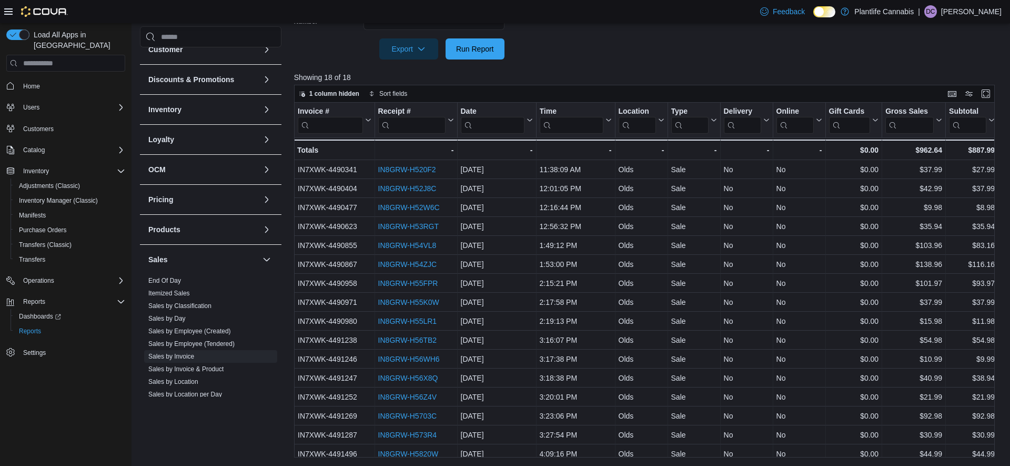
scroll to position [44, 0]
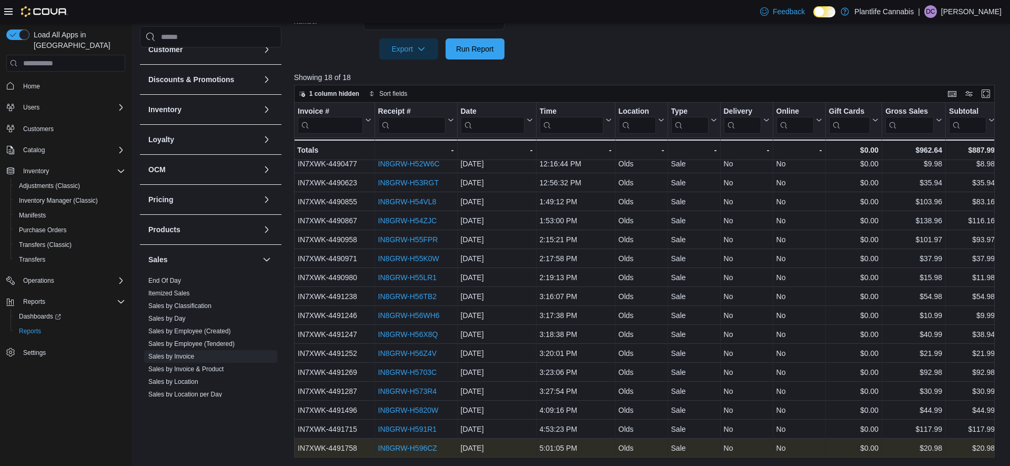
click at [413, 449] on link "IN8GRW-H596CZ" at bounding box center [407, 447] width 59 height 8
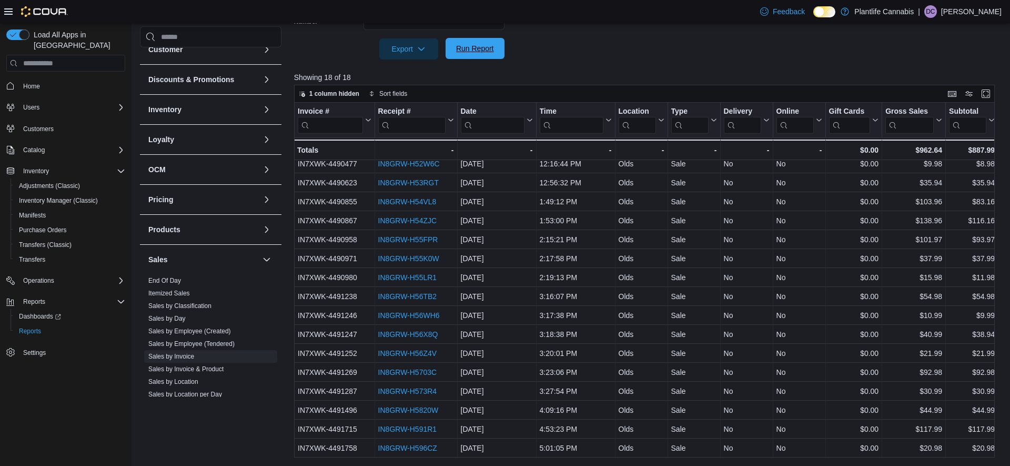
click at [468, 57] on span "Run Report" at bounding box center [475, 48] width 46 height 21
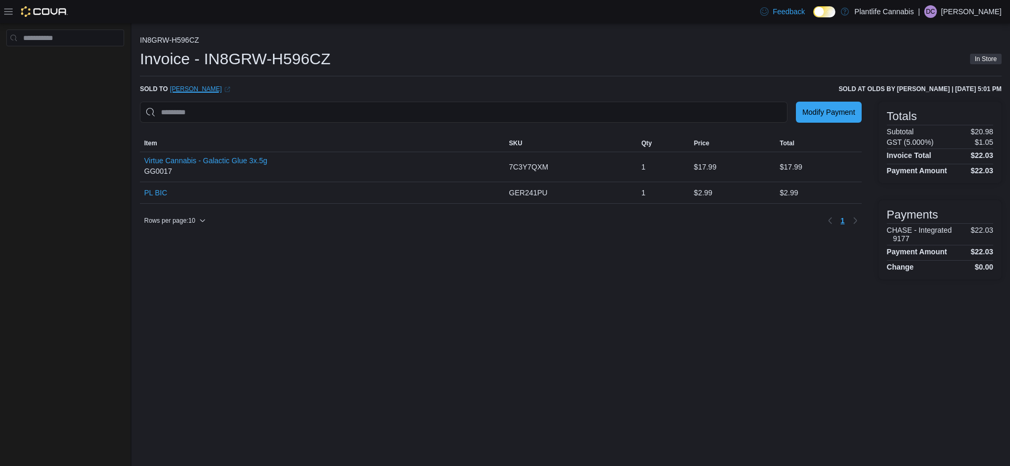
click at [181, 89] on link "[PERSON_NAME] (opens in a new tab or window)" at bounding box center [200, 89] width 60 height 8
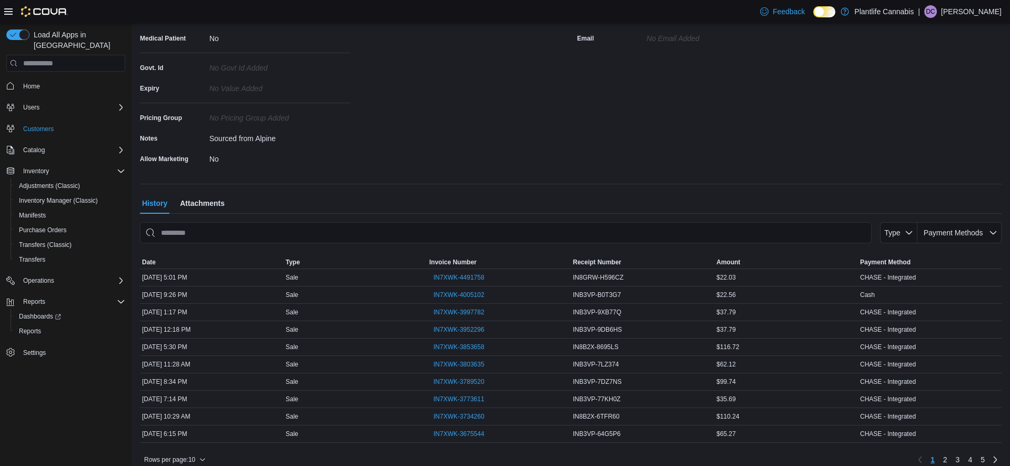
scroll to position [190, 0]
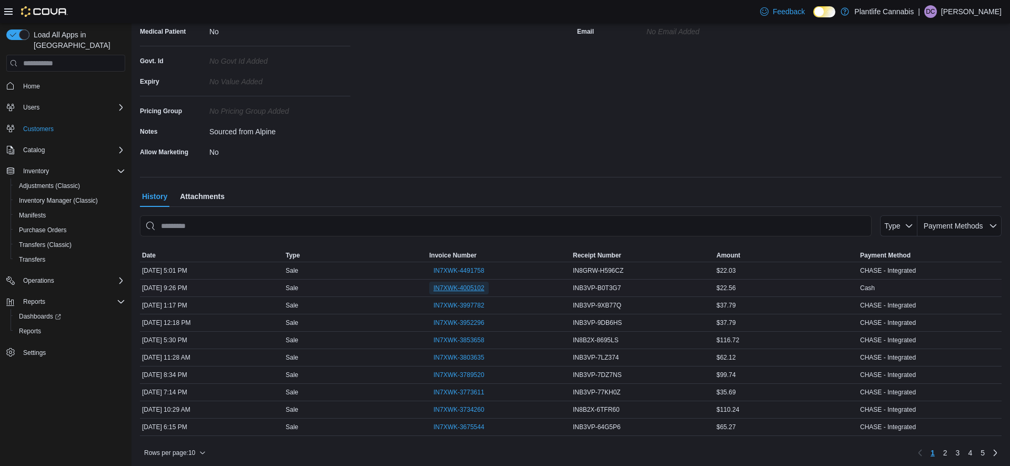
click at [451, 290] on span "IN7XWK-4005102" at bounding box center [458, 288] width 51 height 8
click at [456, 302] on span "IN7XWK-3997782" at bounding box center [458, 305] width 51 height 8
click at [454, 322] on span "IN7XWK-3952296" at bounding box center [458, 322] width 51 height 8
click at [449, 340] on span "IN7XWK-3853658" at bounding box center [458, 340] width 51 height 8
click at [456, 356] on span "IN7XWK-3803635" at bounding box center [458, 357] width 51 height 8
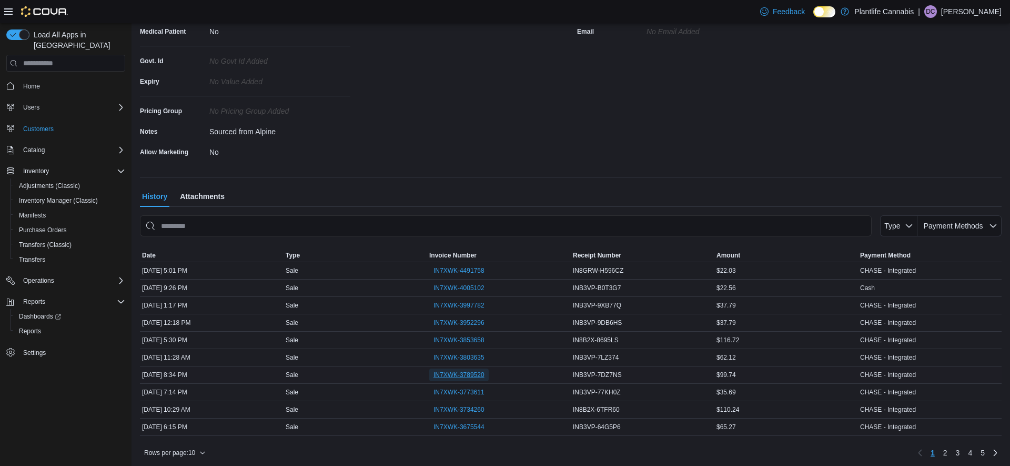
click at [458, 375] on span "IN7XWK-3789520" at bounding box center [458, 374] width 51 height 8
